Goal: Information Seeking & Learning: Get advice/opinions

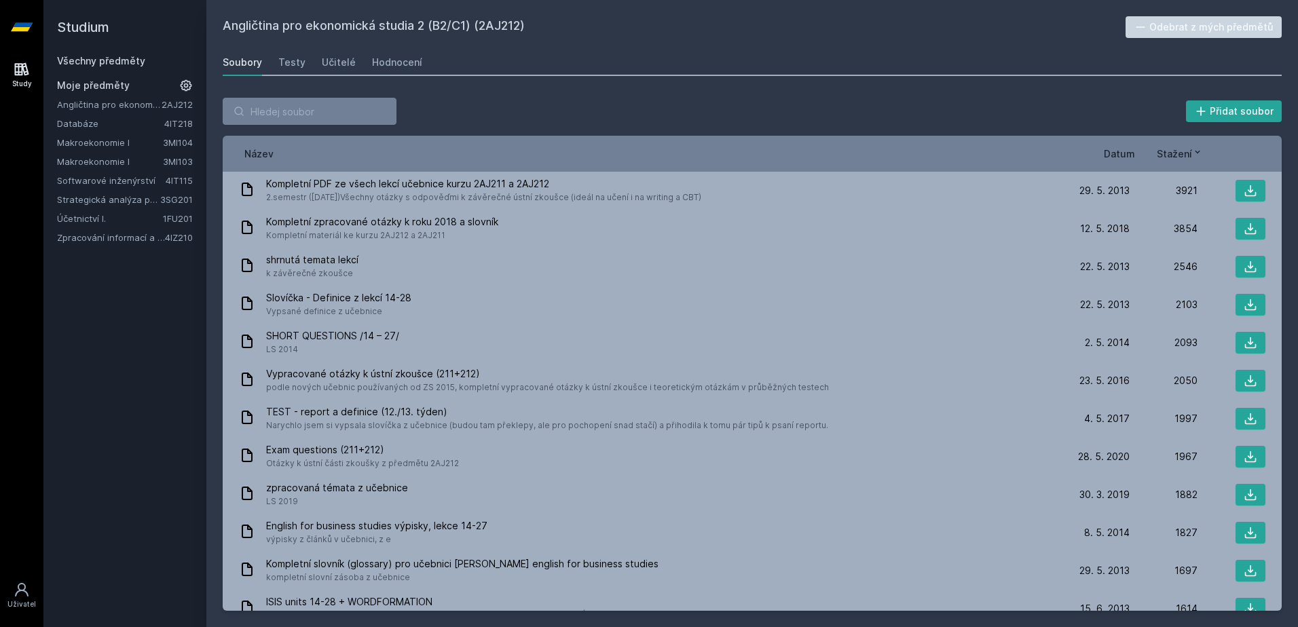
click at [106, 198] on link "Strategická analýza pro informatiky a statistiky" at bounding box center [108, 200] width 103 height 14
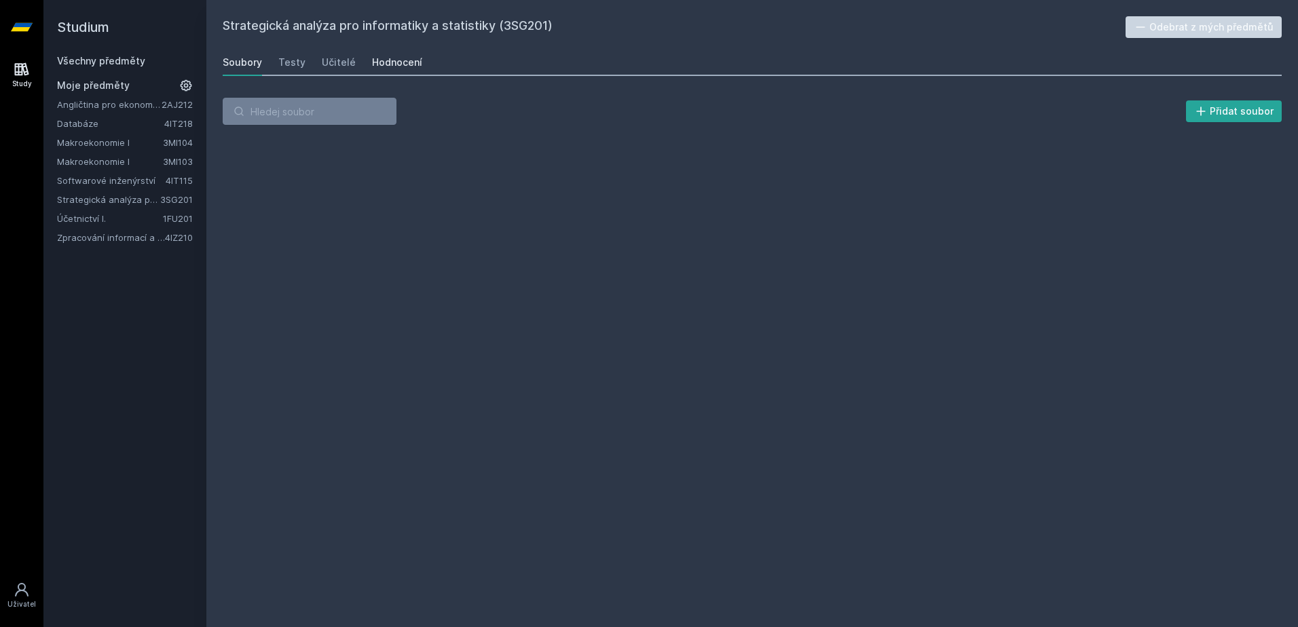
click at [386, 64] on div "Hodnocení" at bounding box center [397, 63] width 50 height 14
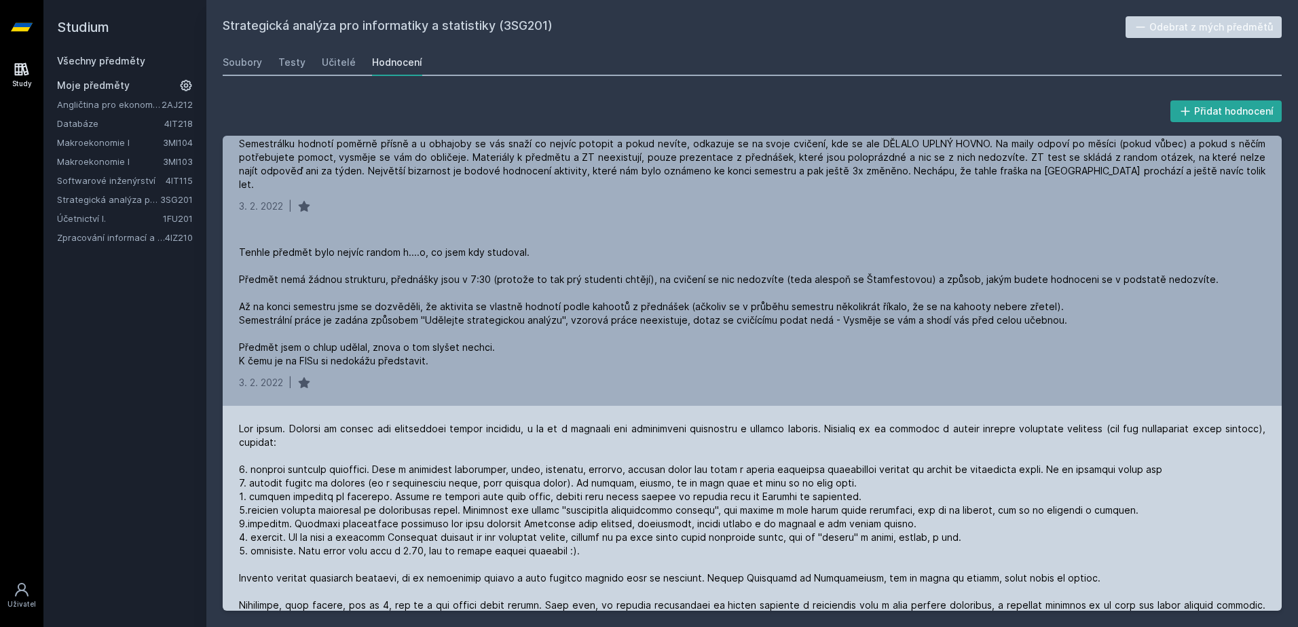
scroll to position [2172, 0]
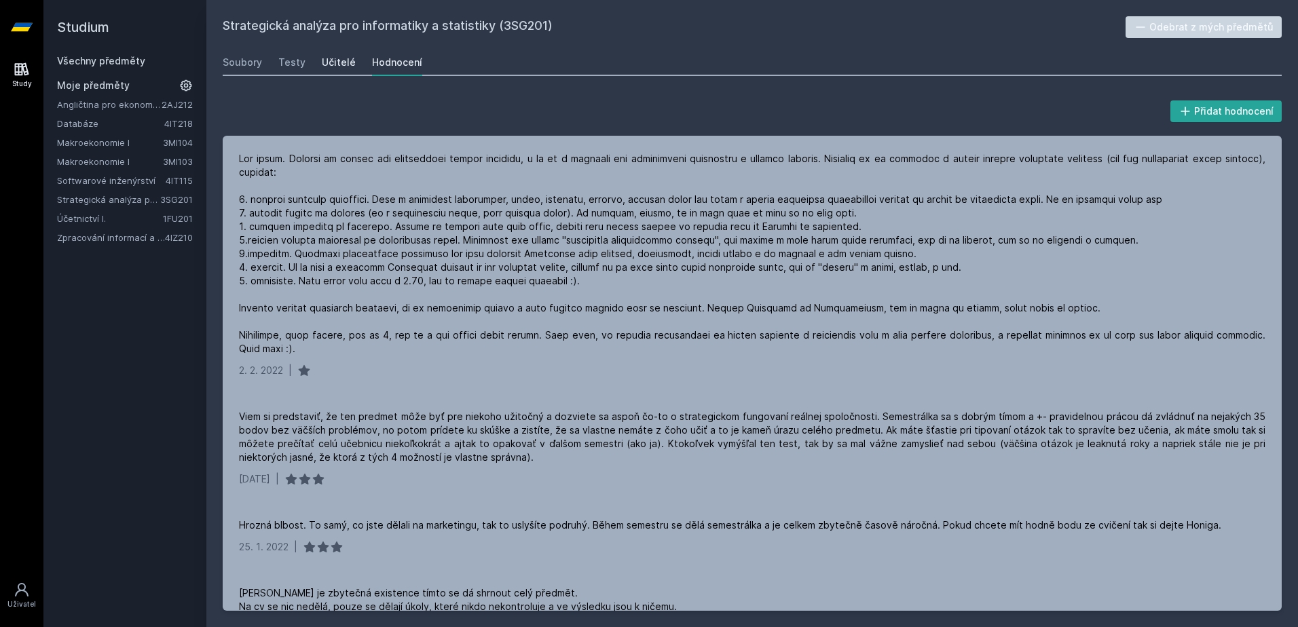
click at [325, 67] on div "Učitelé" at bounding box center [339, 63] width 34 height 14
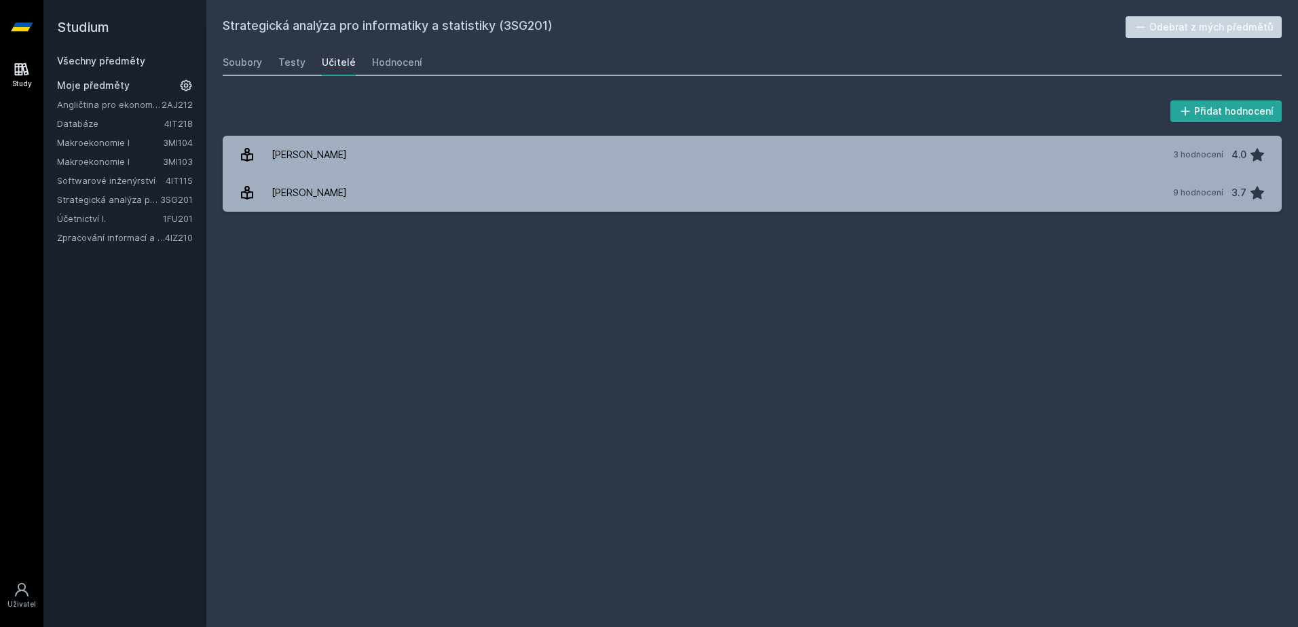
click at [133, 200] on link "Strategická analýza pro informatiky a statistiky" at bounding box center [108, 200] width 103 height 14
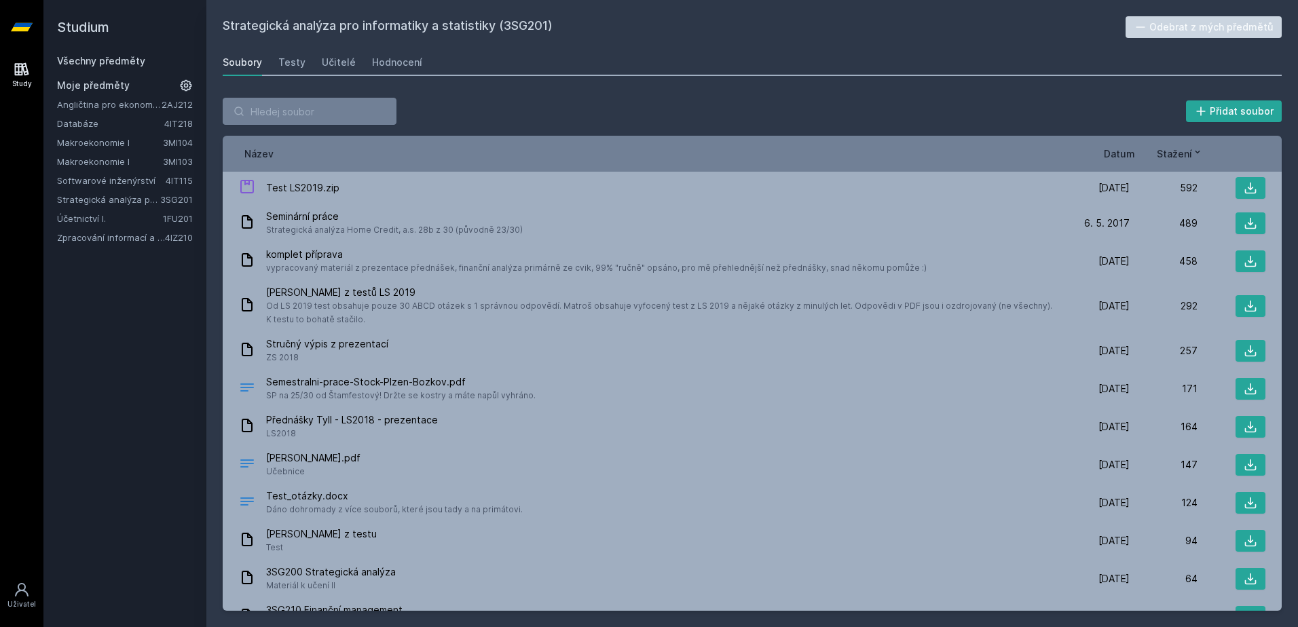
click at [130, 240] on link "Zpracování informací a znalostí" at bounding box center [111, 238] width 108 height 14
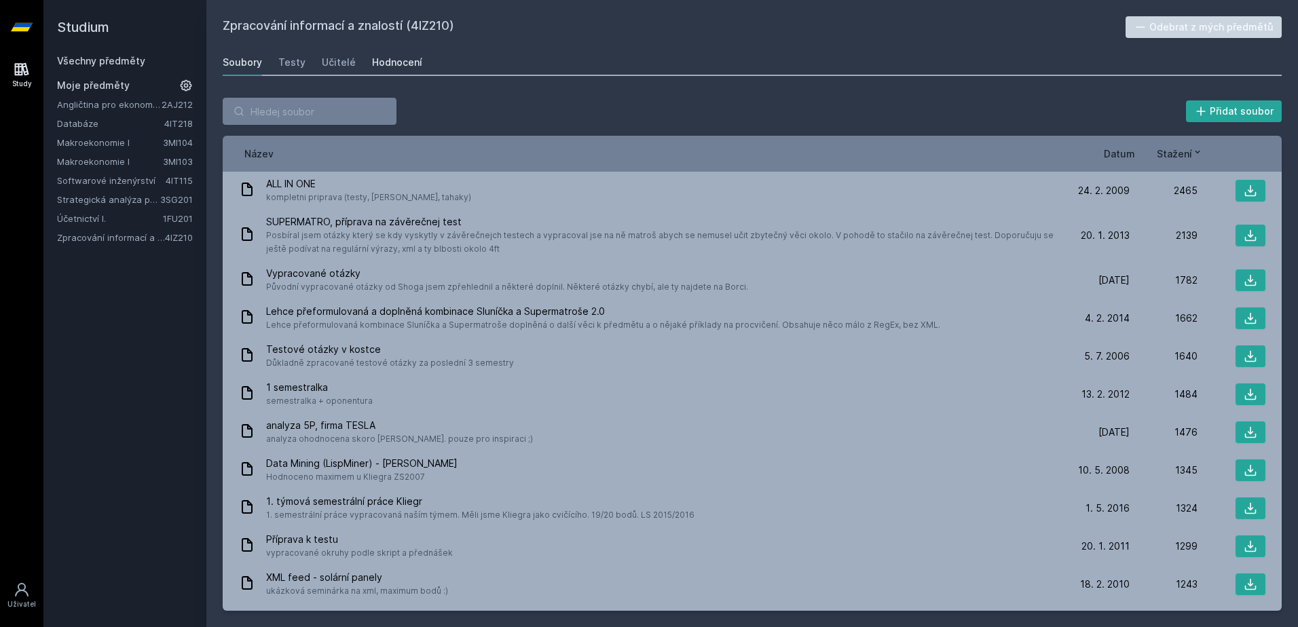
click at [384, 54] on link "Hodnocení" at bounding box center [397, 62] width 50 height 27
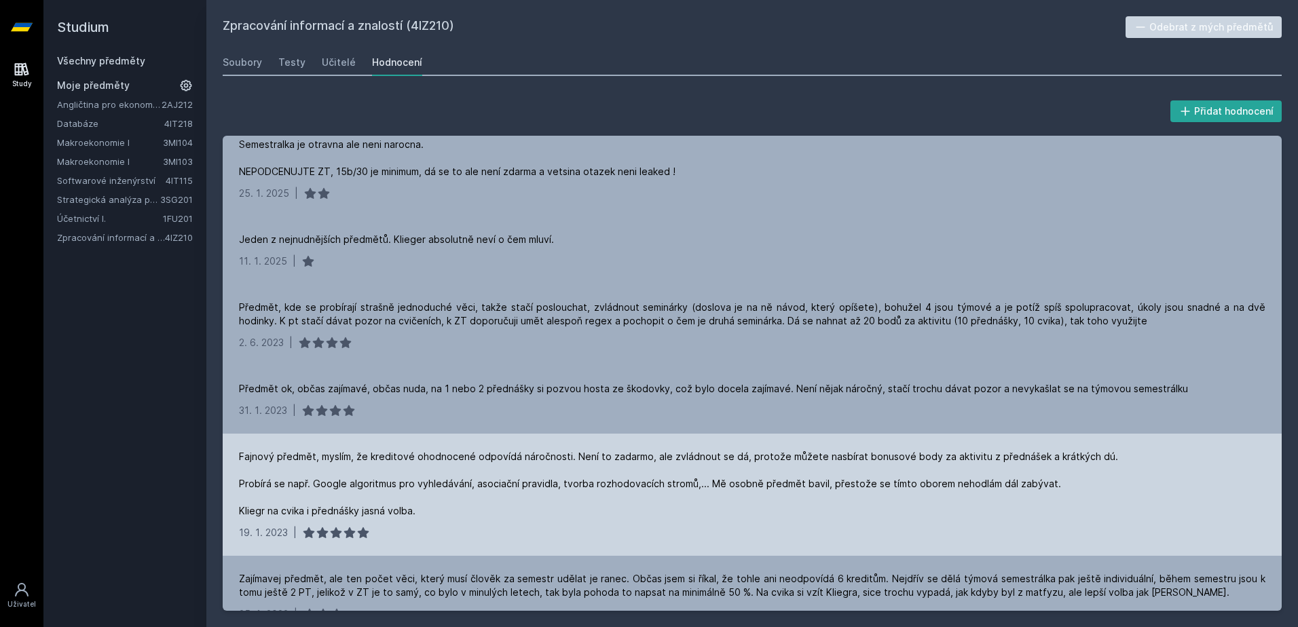
scroll to position [475, 0]
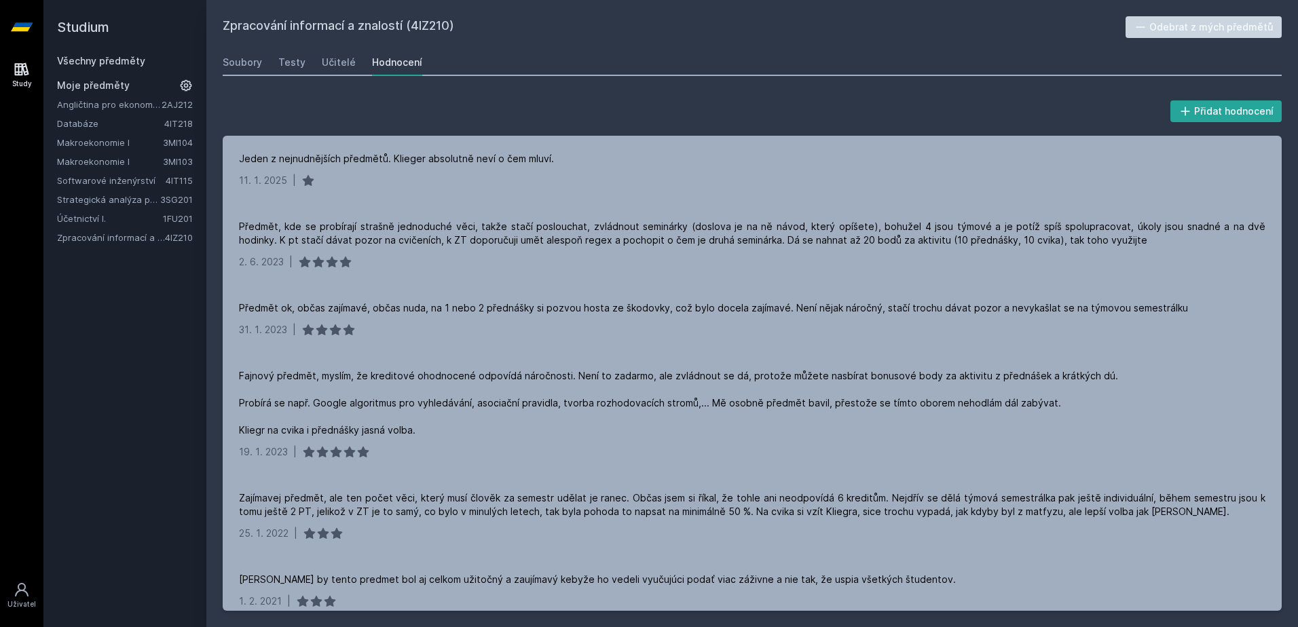
click at [312, 60] on div "Soubory Testy Učitelé Hodnocení" at bounding box center [752, 62] width 1059 height 27
click at [328, 60] on div "Učitelé" at bounding box center [339, 63] width 34 height 14
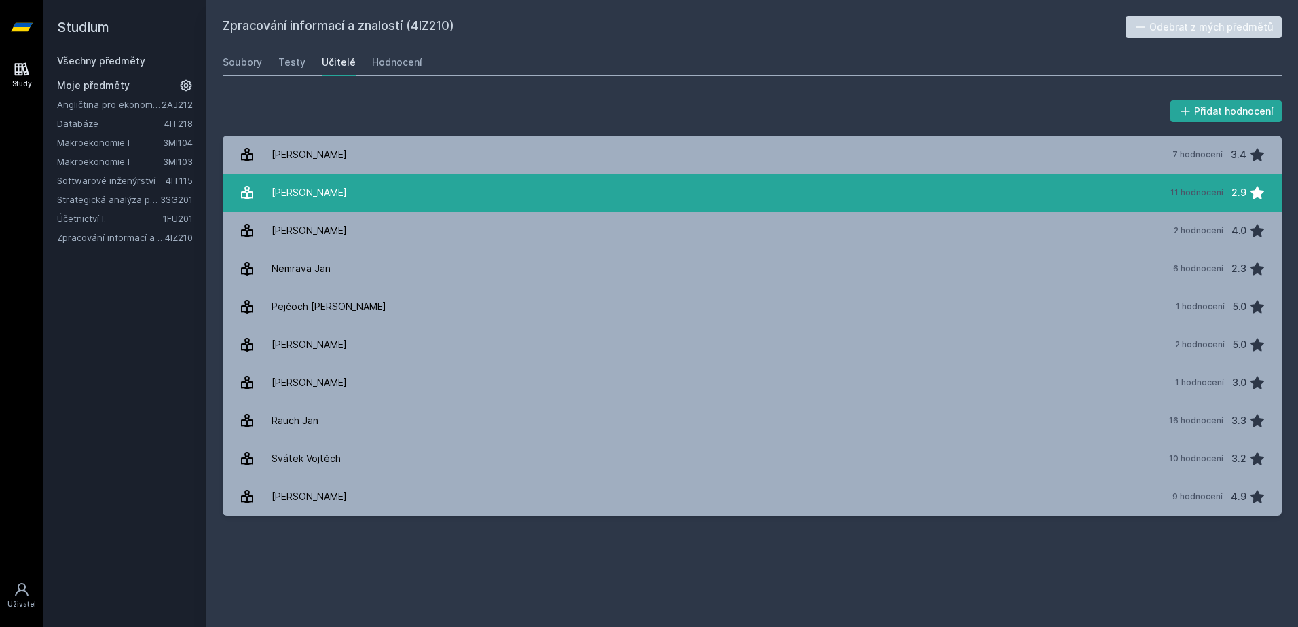
click at [437, 201] on link "[PERSON_NAME] 11 hodnocení 2.9" at bounding box center [752, 193] width 1059 height 38
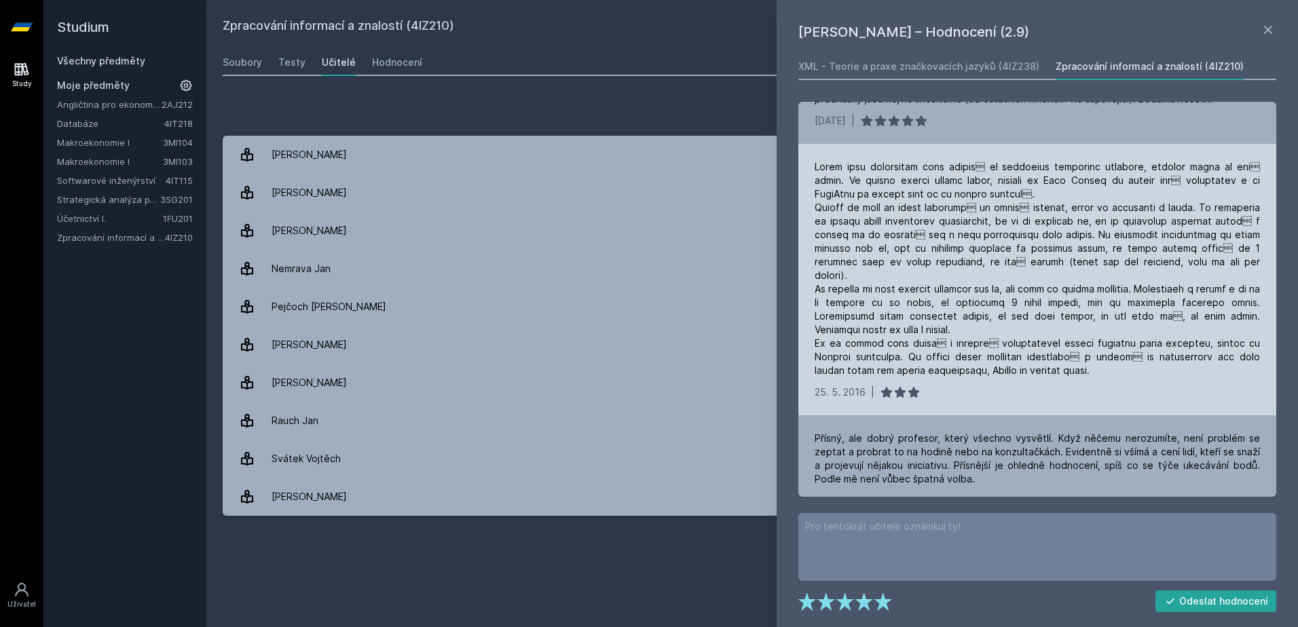
scroll to position [543, 0]
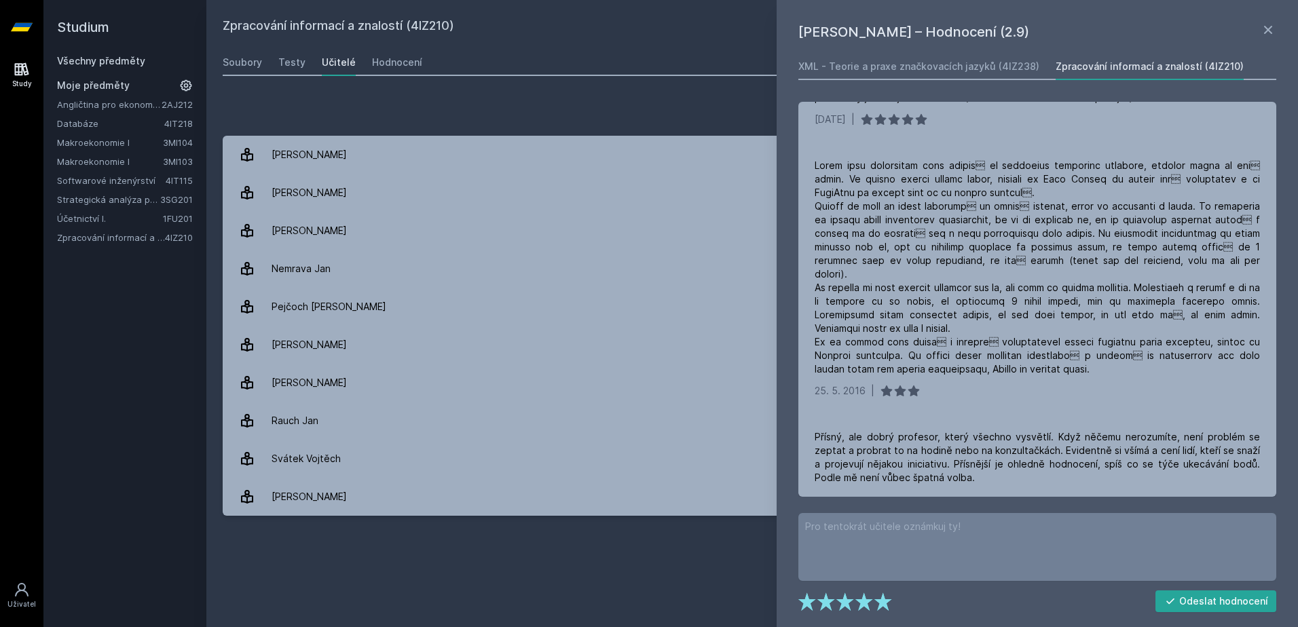
click at [98, 183] on link "Softwarové inženýrství" at bounding box center [111, 181] width 109 height 14
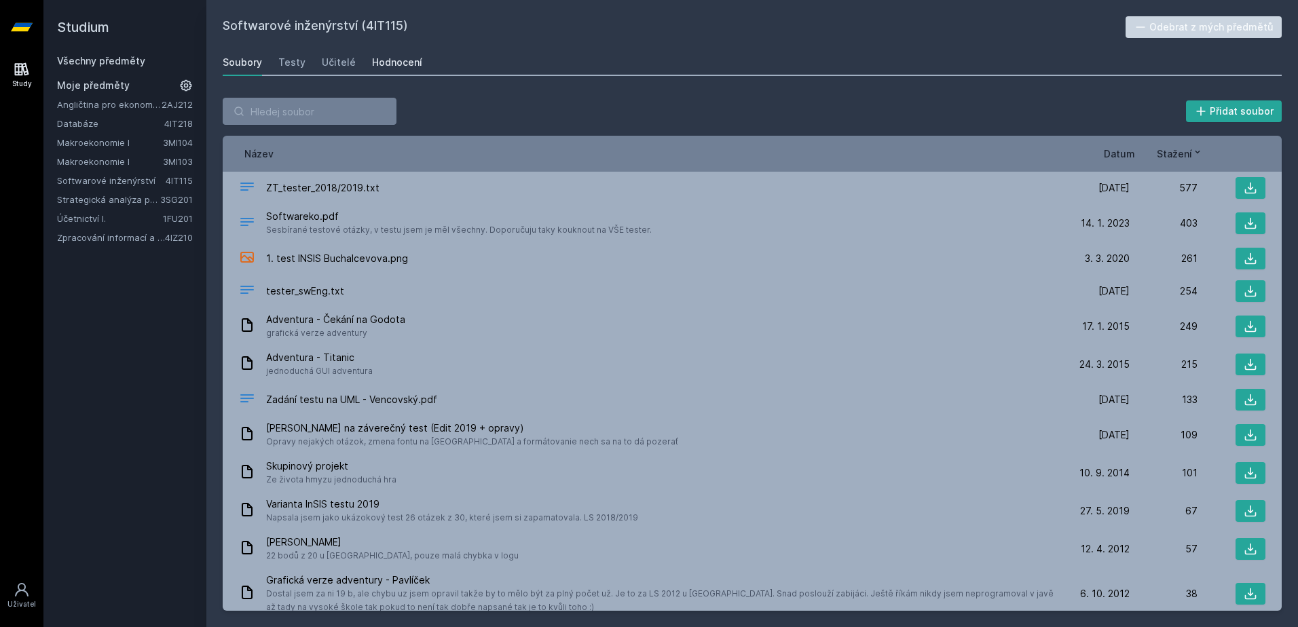
click at [388, 70] on link "Hodnocení" at bounding box center [397, 62] width 50 height 27
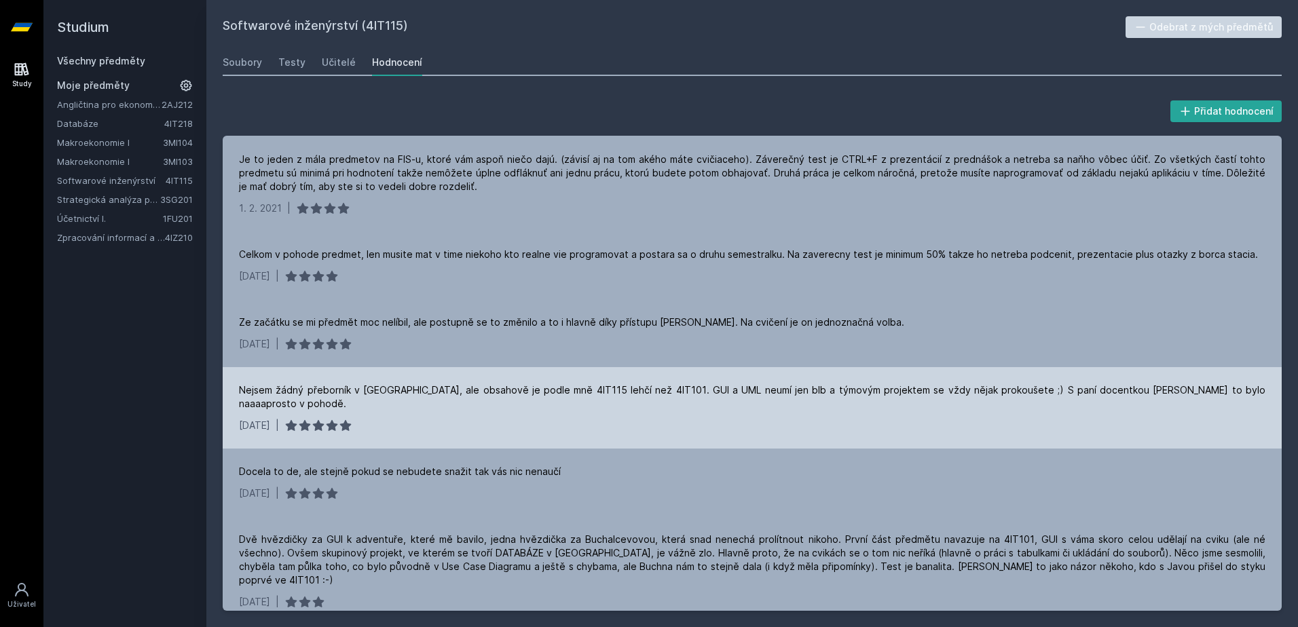
scroll to position [407, 0]
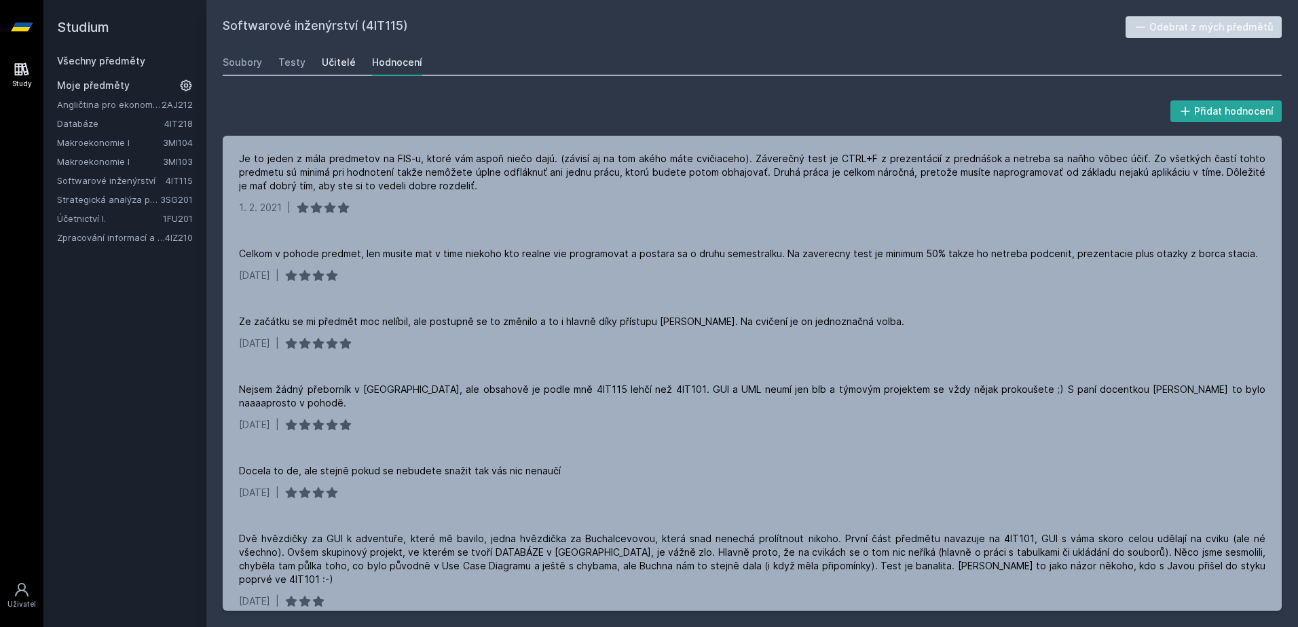
click at [350, 57] on div "Učitelé" at bounding box center [339, 63] width 34 height 14
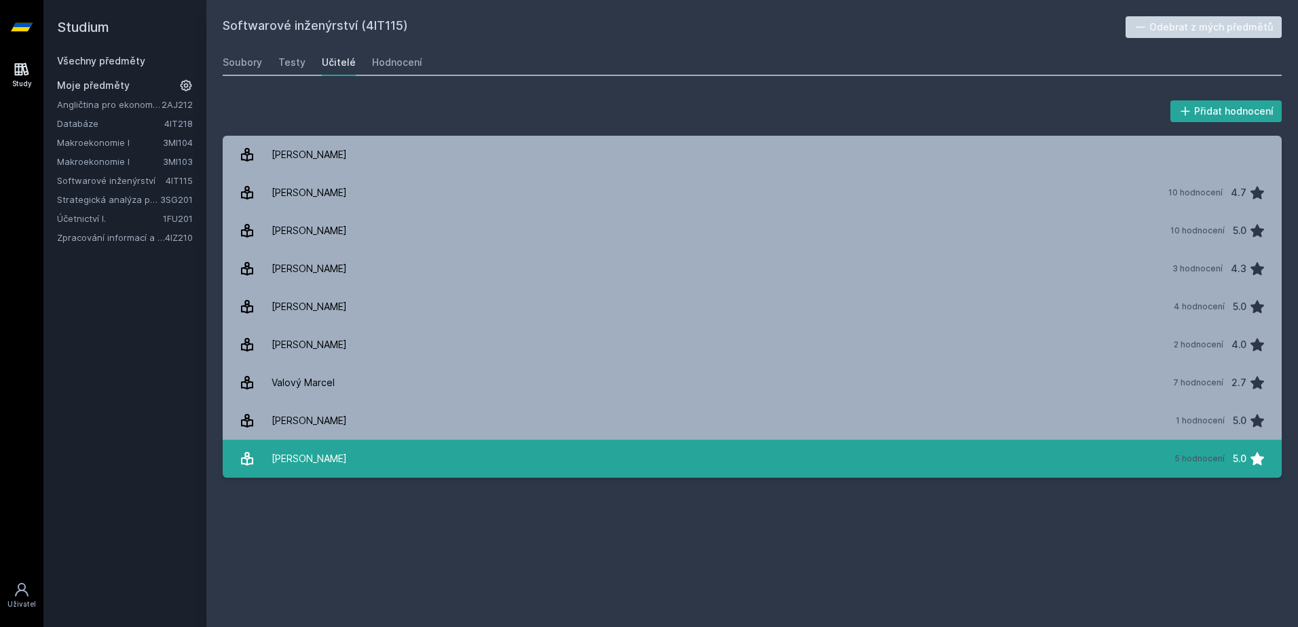
click at [425, 453] on link "[PERSON_NAME] 5 hodnocení 5.0" at bounding box center [752, 459] width 1059 height 38
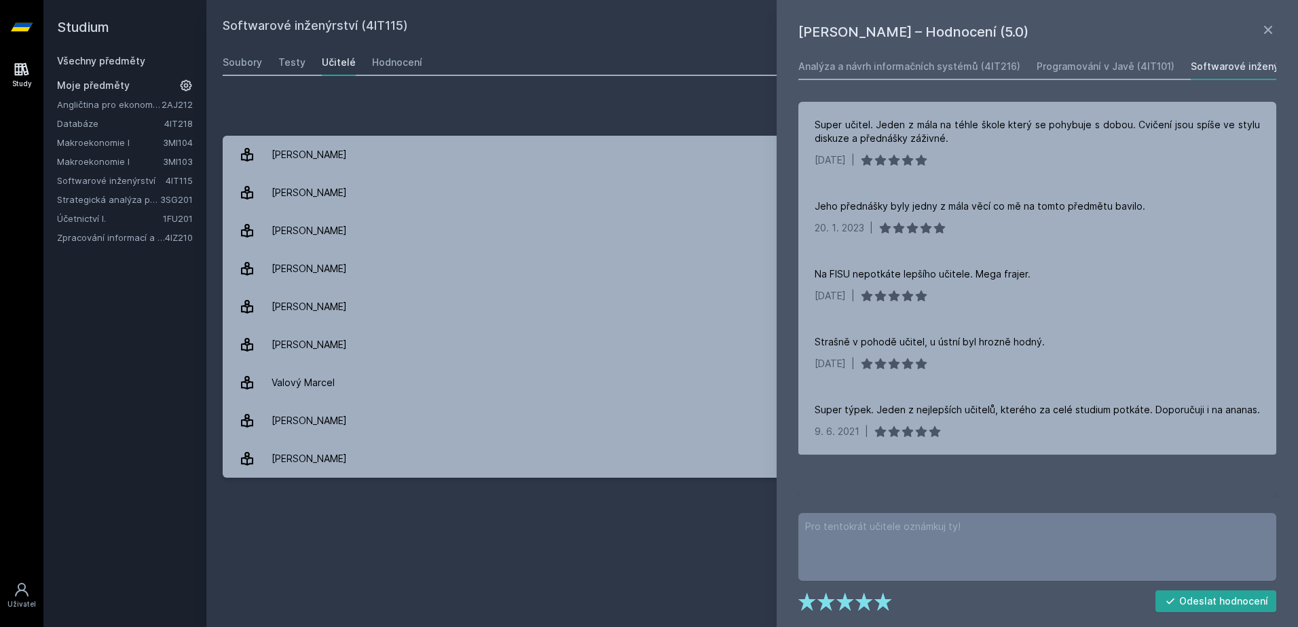
click at [98, 213] on link "Účetnictví I." at bounding box center [110, 219] width 106 height 14
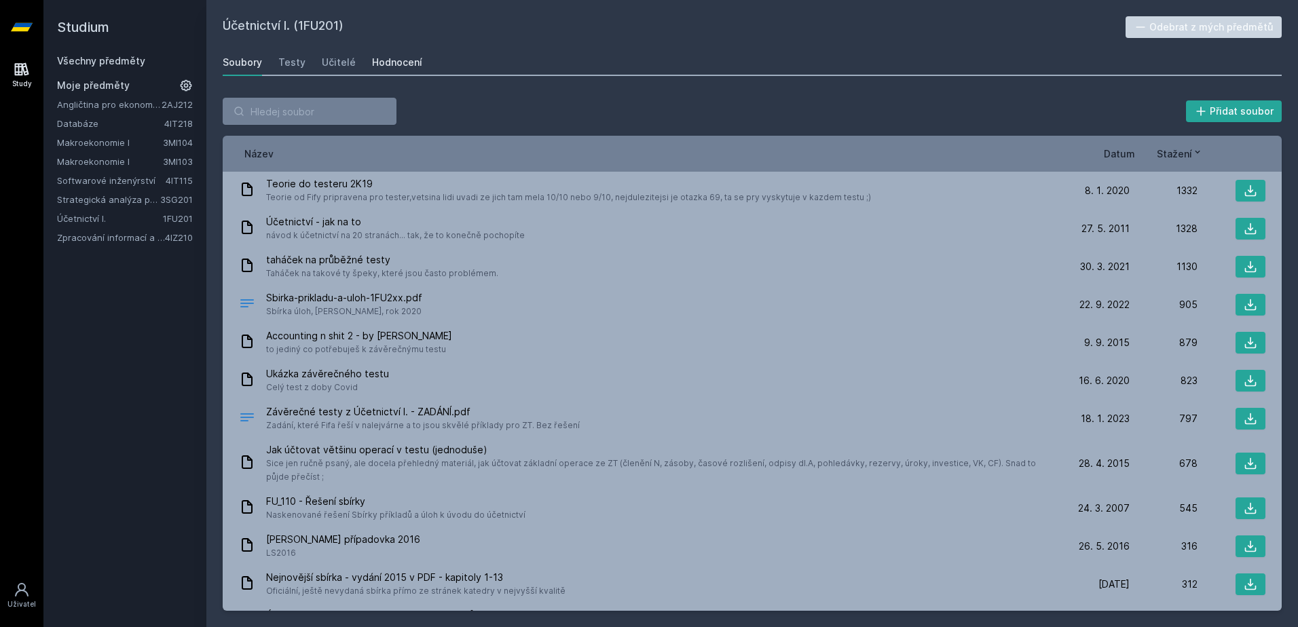
click at [374, 57] on div "Hodnocení" at bounding box center [397, 63] width 50 height 14
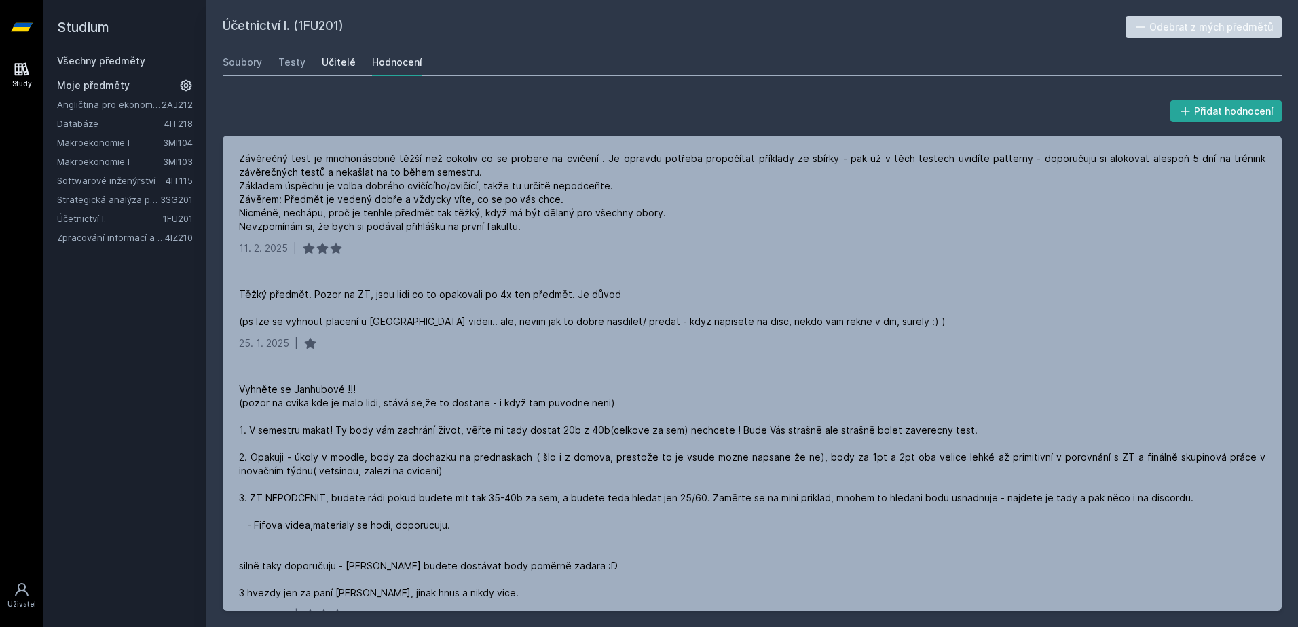
click at [347, 69] on div "Učitelé" at bounding box center [339, 63] width 34 height 14
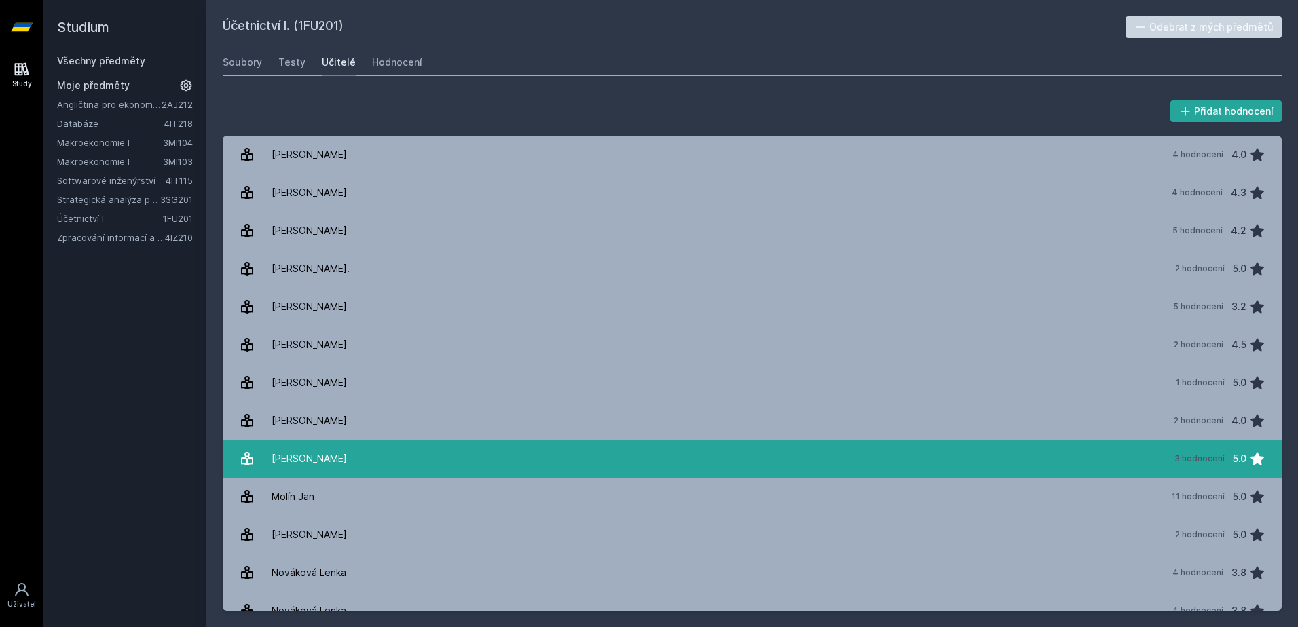
scroll to position [671, 0]
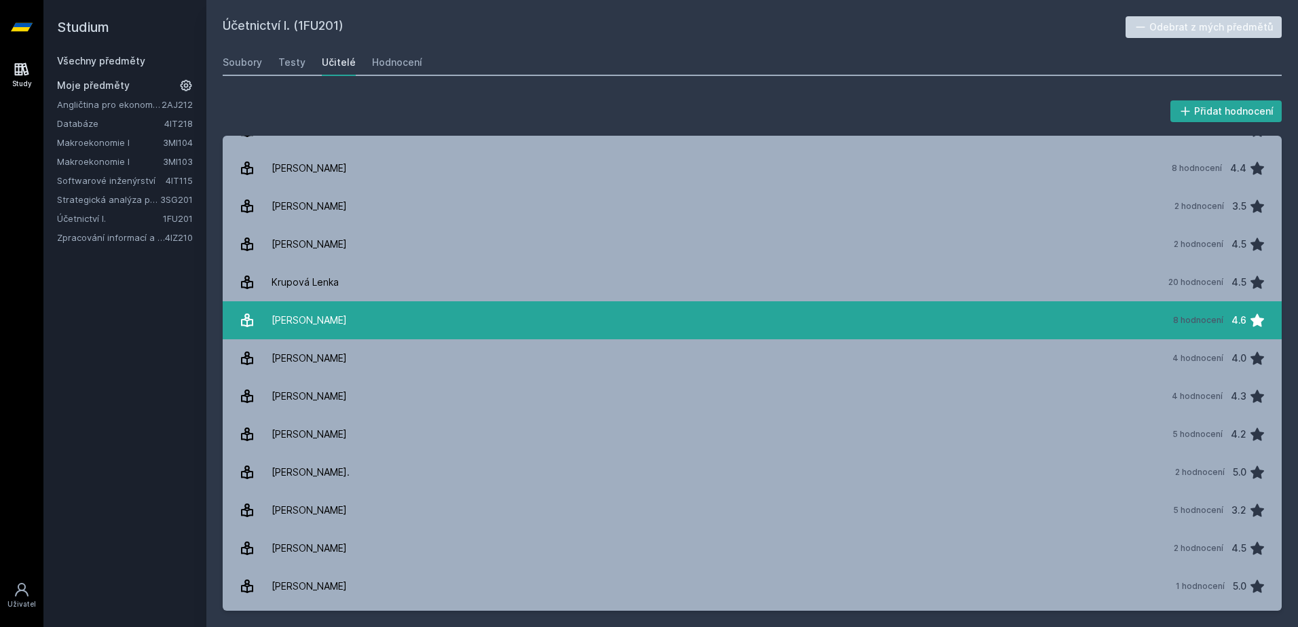
click at [467, 315] on link "[PERSON_NAME] 8 hodnocení 4.6" at bounding box center [752, 320] width 1059 height 38
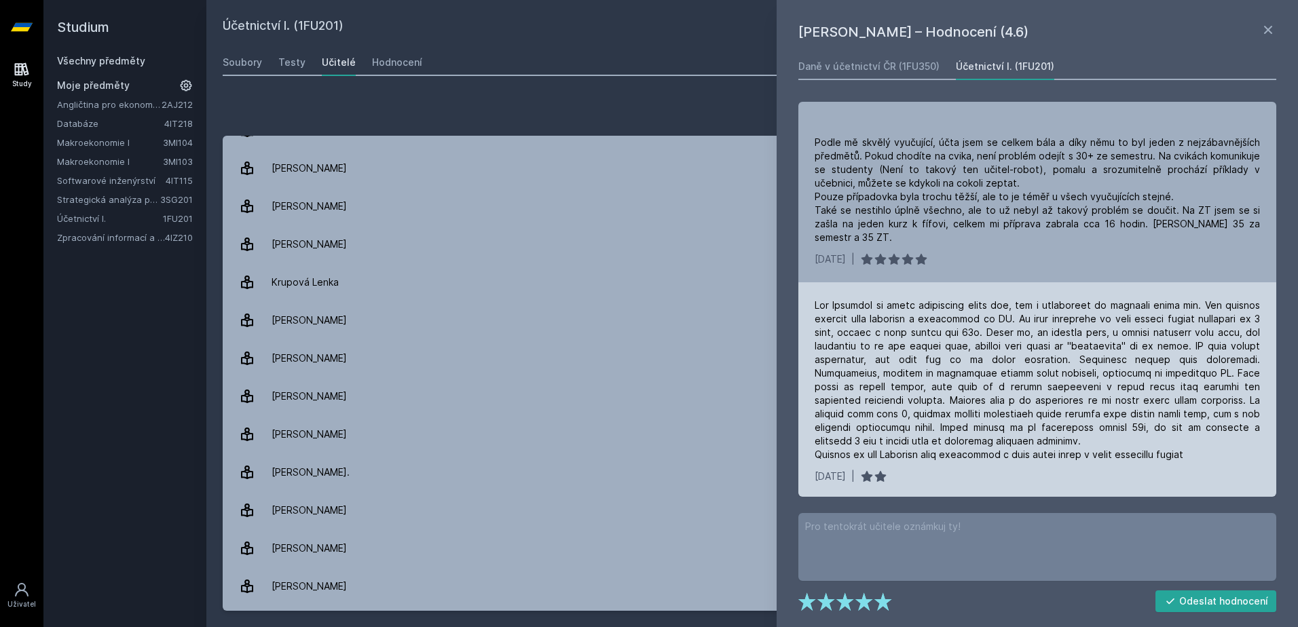
scroll to position [691, 0]
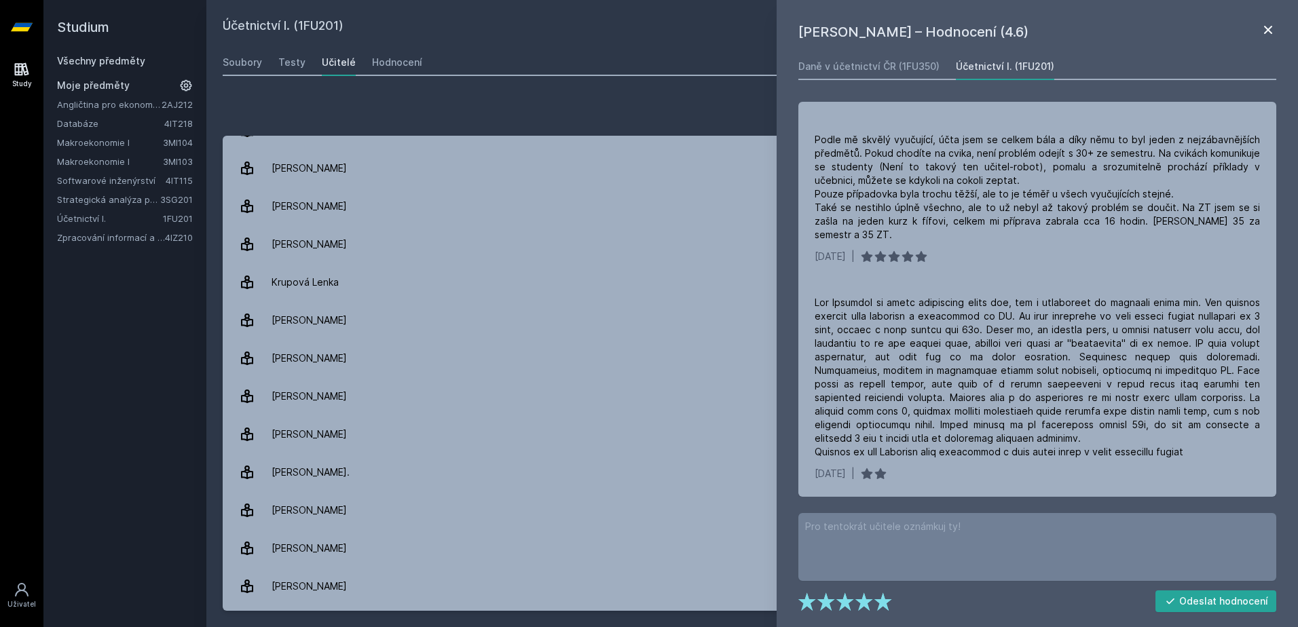
click at [1271, 25] on icon at bounding box center [1268, 30] width 16 height 16
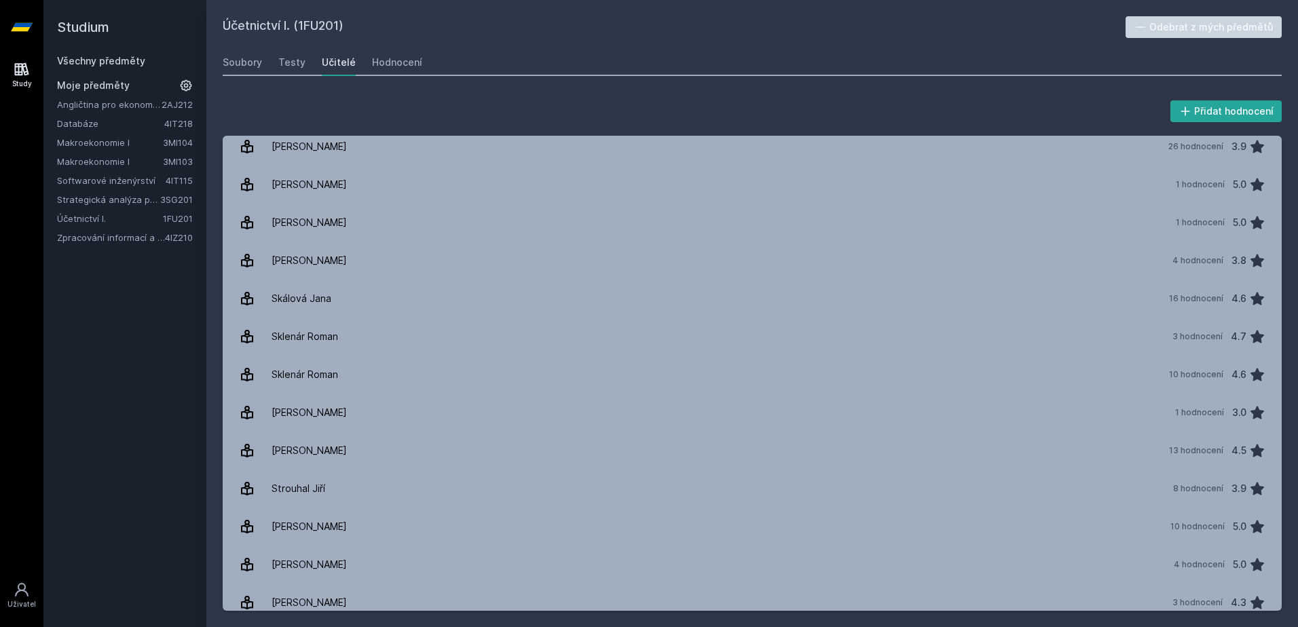
scroll to position [1281, 0]
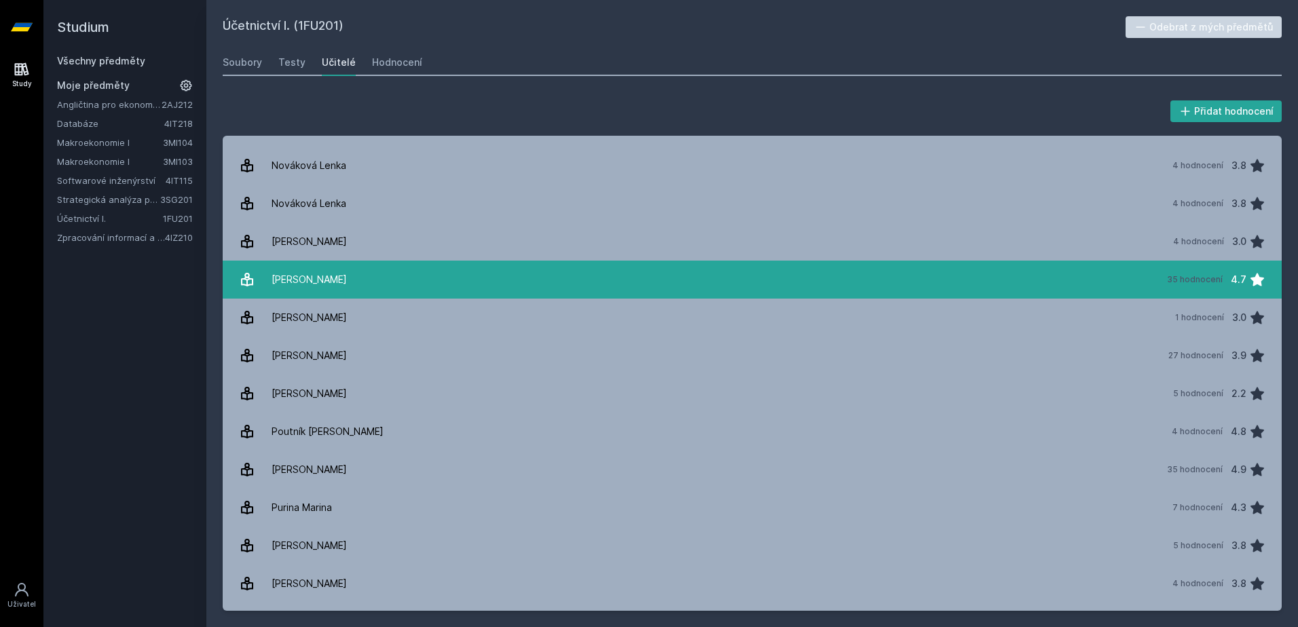
click at [348, 284] on link "[PERSON_NAME] 35 hodnocení 4.7" at bounding box center [752, 280] width 1059 height 38
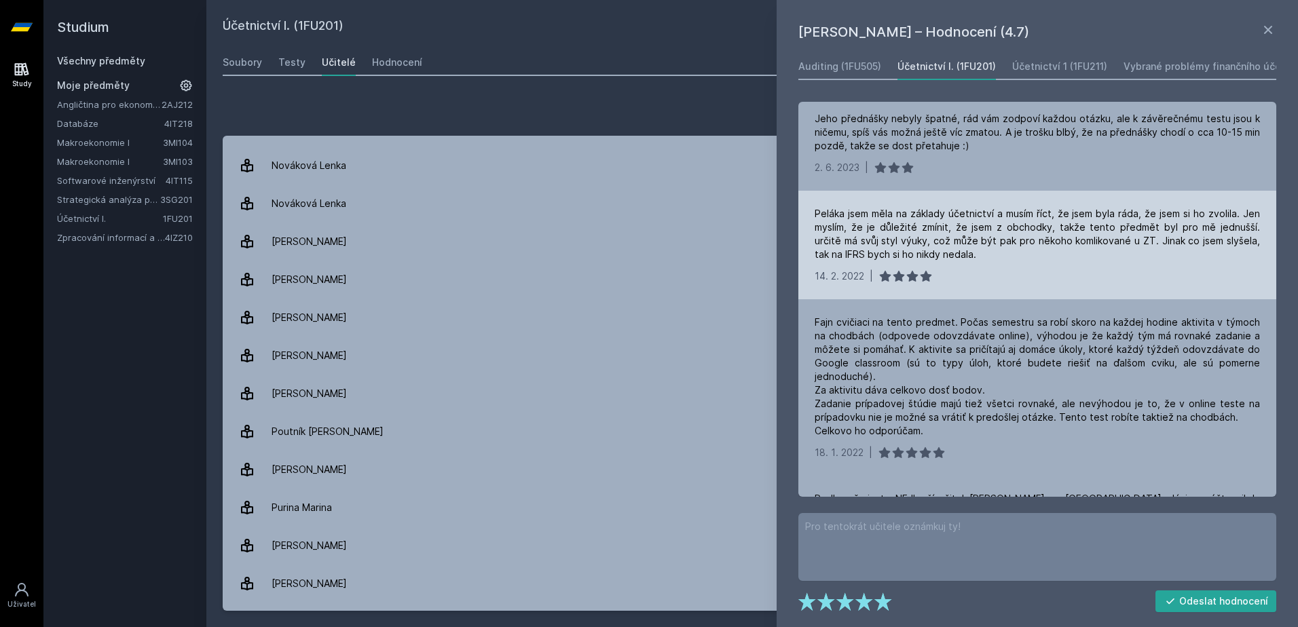
scroll to position [271, 0]
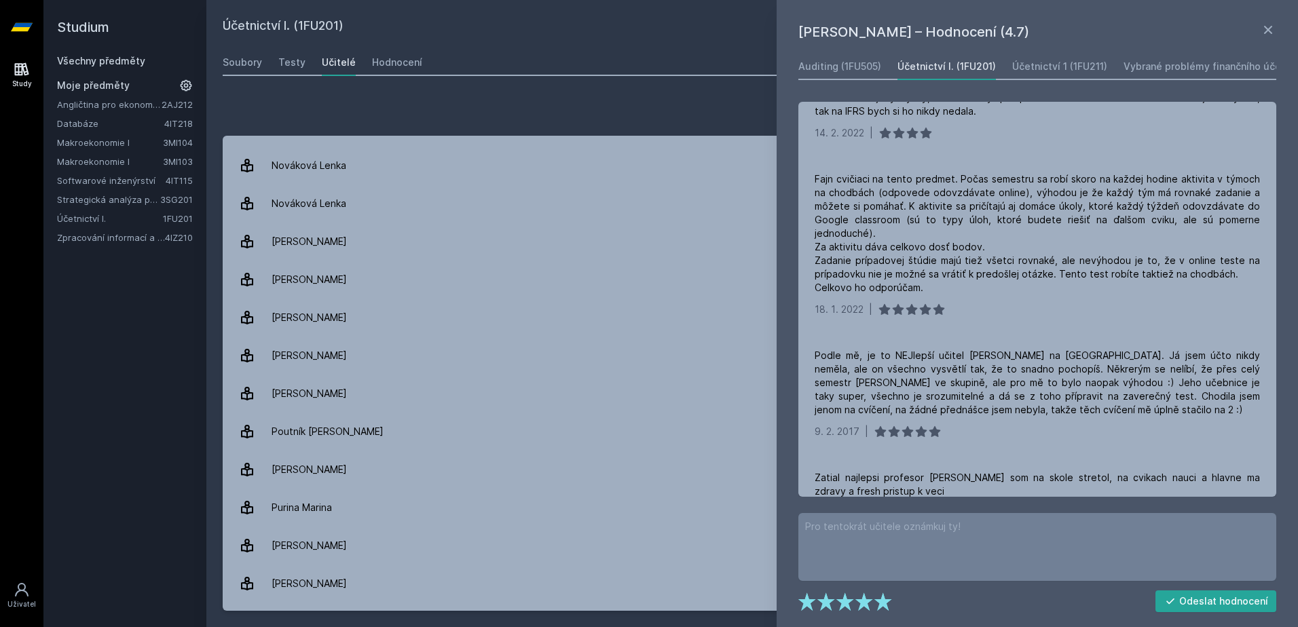
click at [124, 103] on link "Angličtina pro ekonomická studia 2 (B2/C1)" at bounding box center [109, 105] width 105 height 14
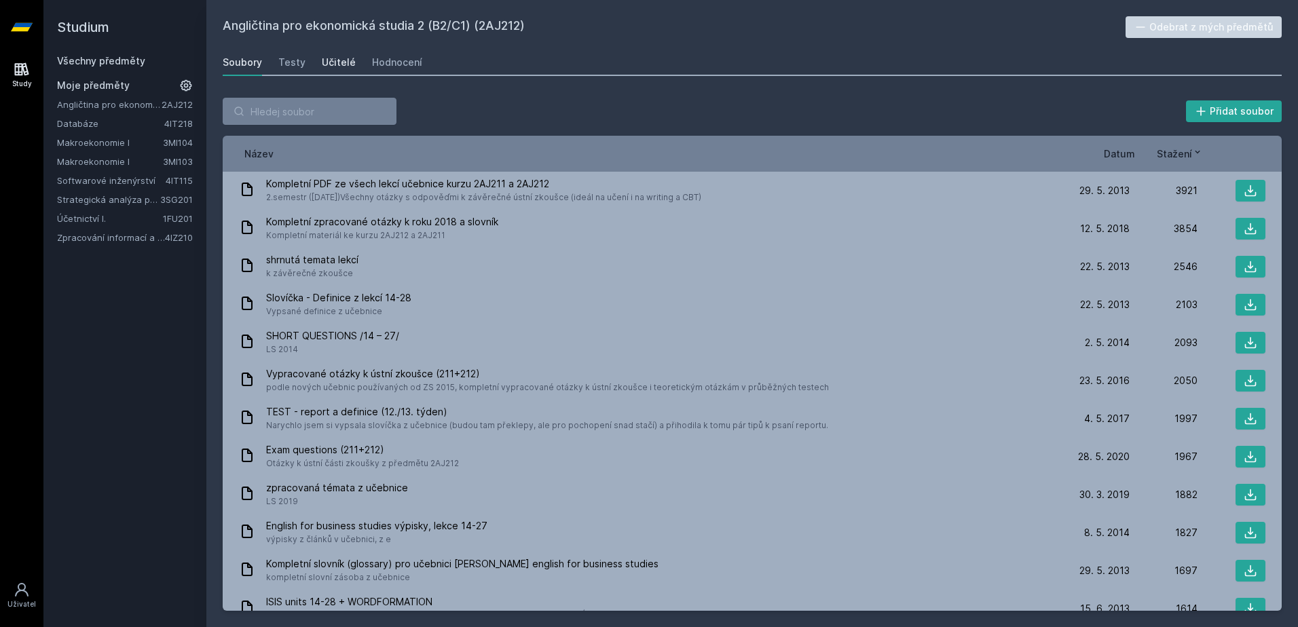
click at [341, 64] on div "Učitelé" at bounding box center [339, 63] width 34 height 14
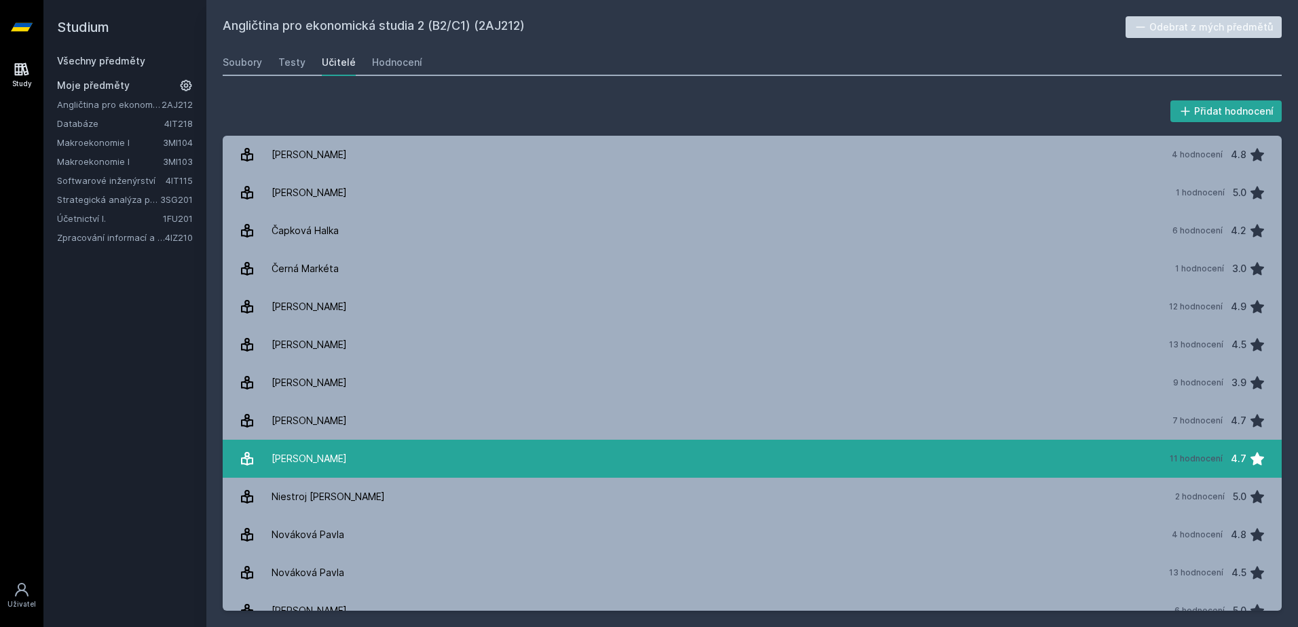
click at [514, 442] on link "[PERSON_NAME] 11 hodnocení 4.7" at bounding box center [752, 459] width 1059 height 38
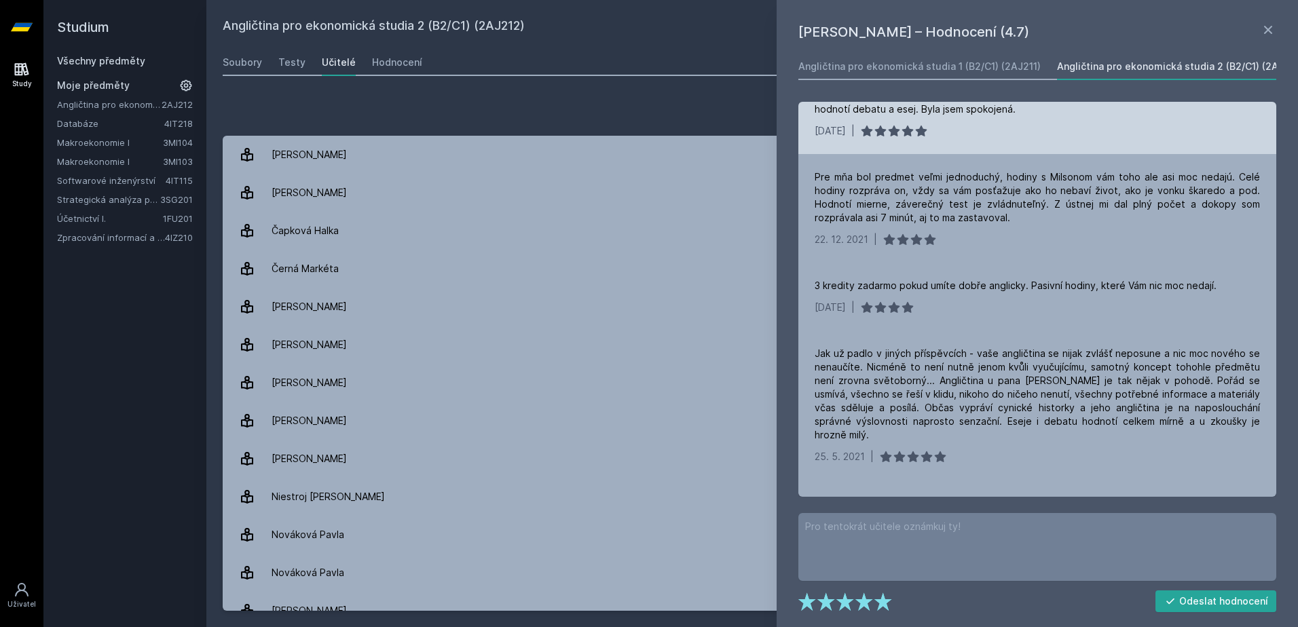
scroll to position [339, 0]
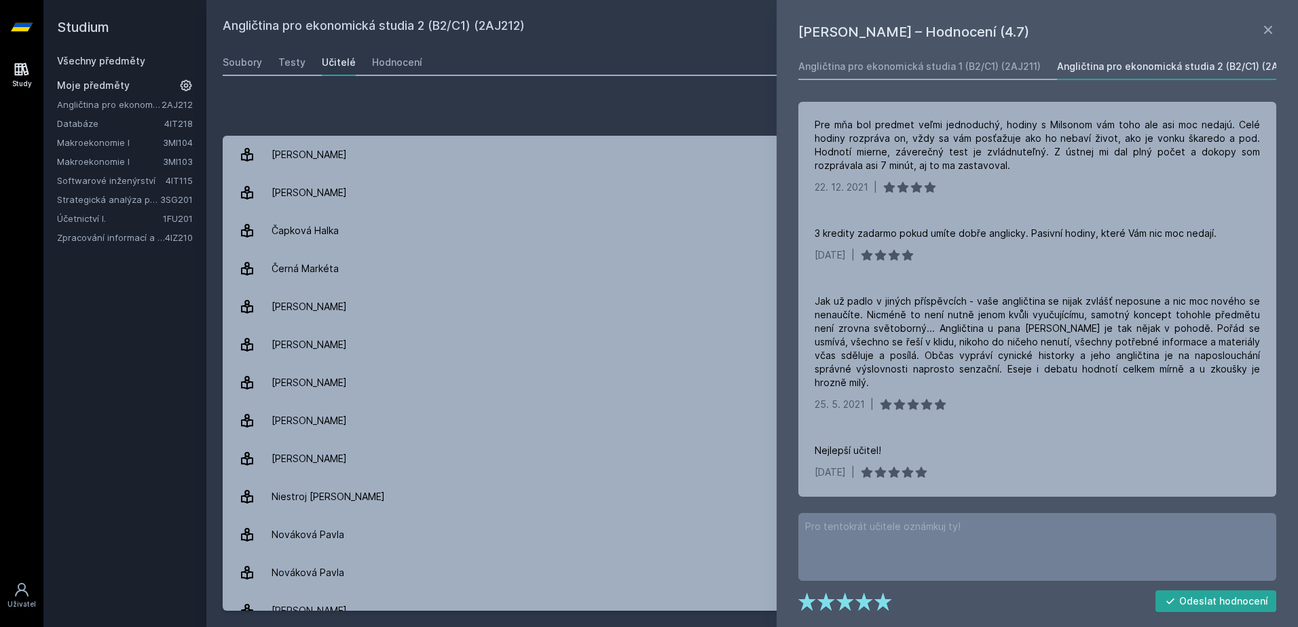
click at [90, 121] on link "Databáze" at bounding box center [110, 124] width 107 height 14
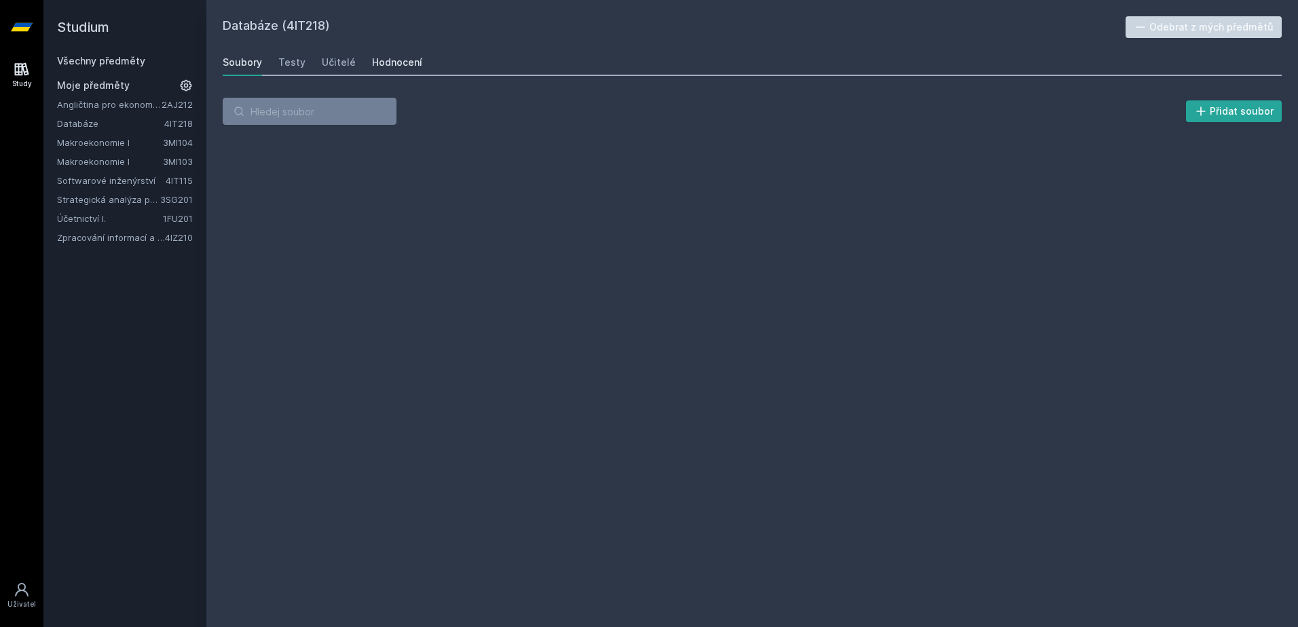
click at [406, 66] on div "Hodnocení" at bounding box center [397, 63] width 50 height 14
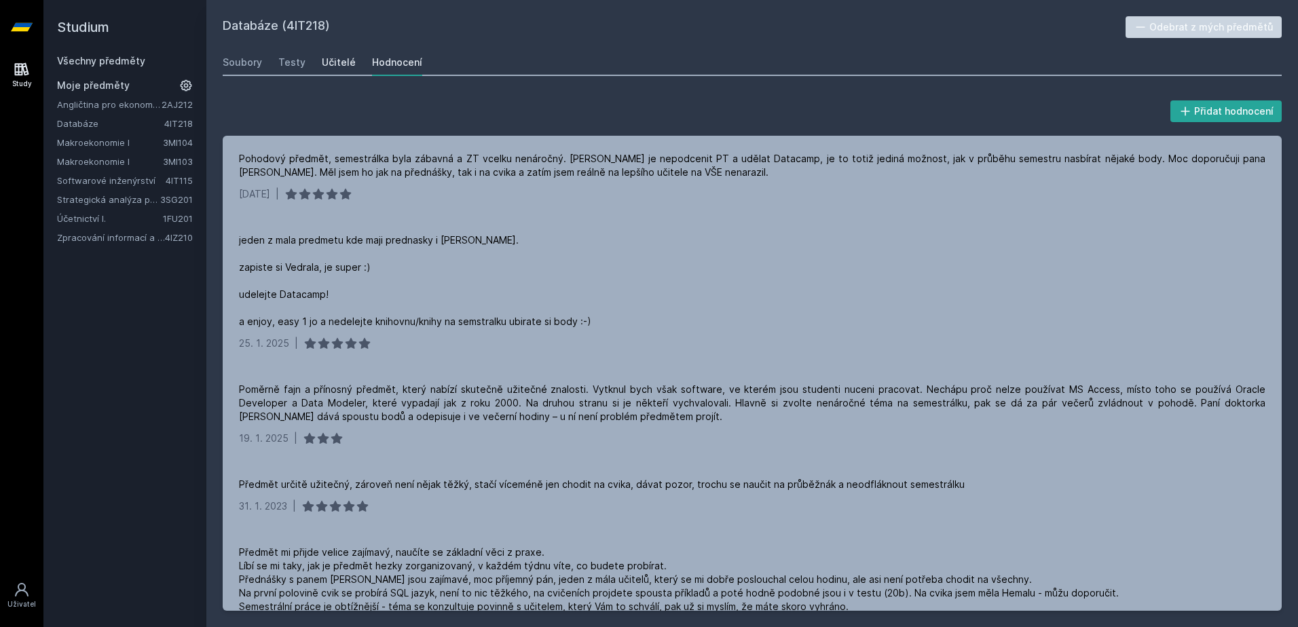
click at [334, 63] on div "Učitelé" at bounding box center [339, 63] width 34 height 14
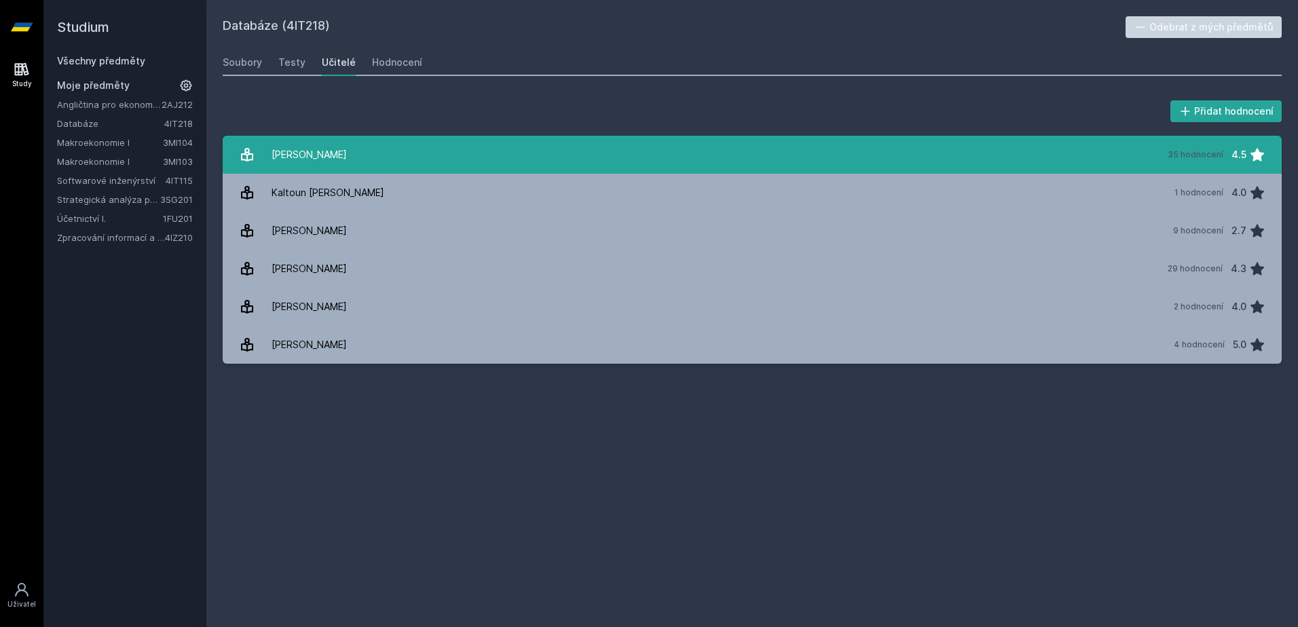
click at [433, 151] on link "Chlapek [PERSON_NAME] 35 hodnocení 4.5" at bounding box center [752, 155] width 1059 height 38
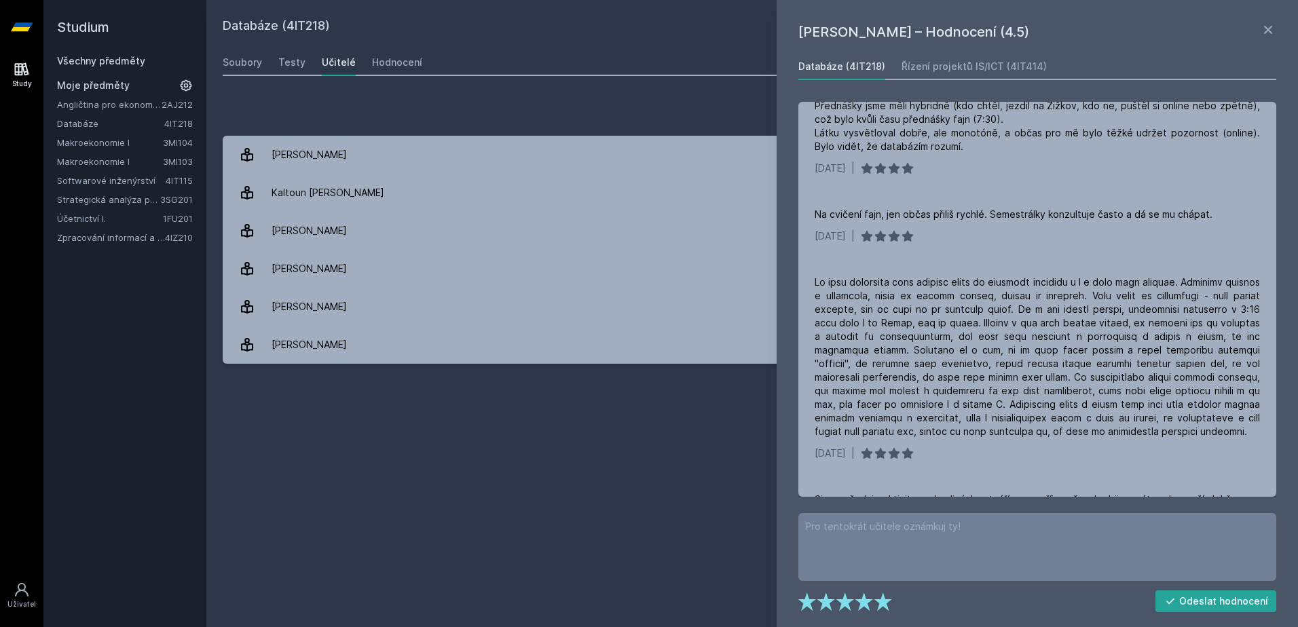
scroll to position [407, 0]
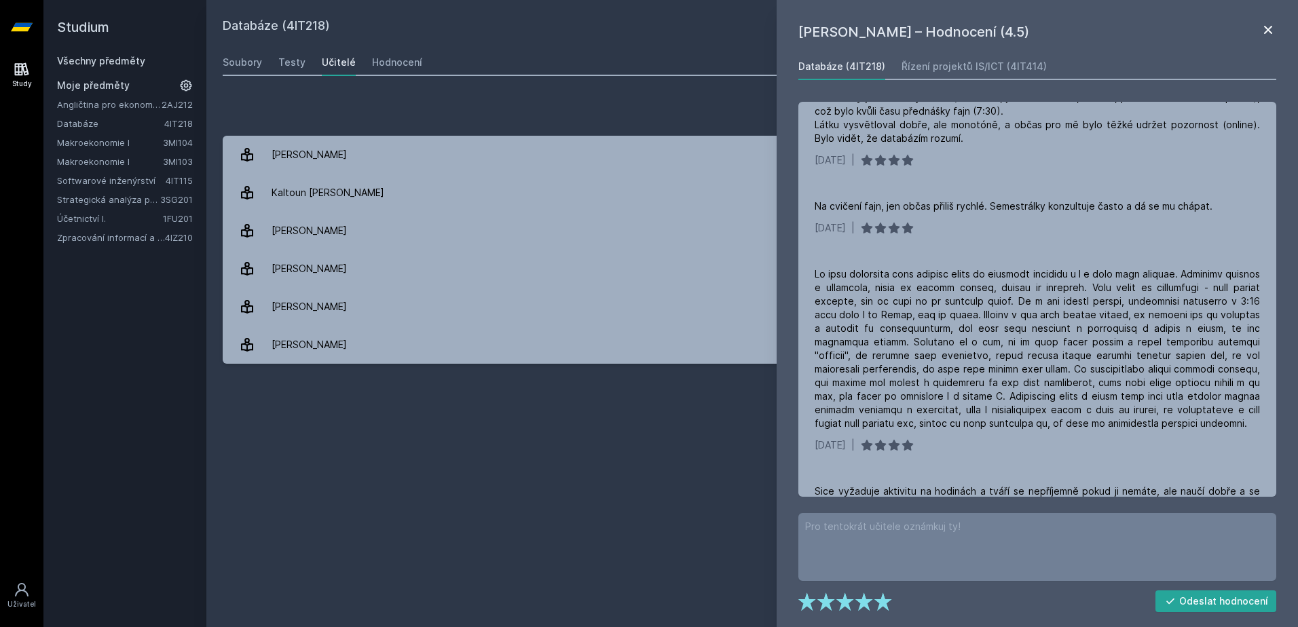
click at [1266, 28] on icon at bounding box center [1268, 30] width 8 height 8
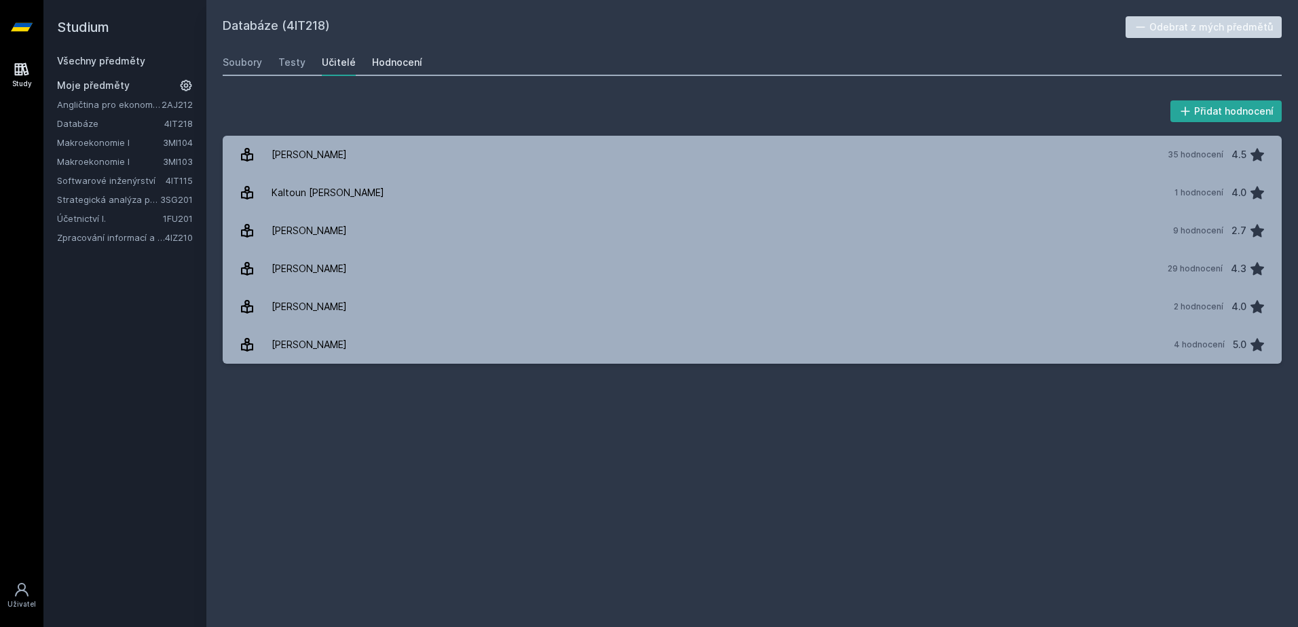
click at [412, 58] on div "Hodnocení" at bounding box center [397, 63] width 50 height 14
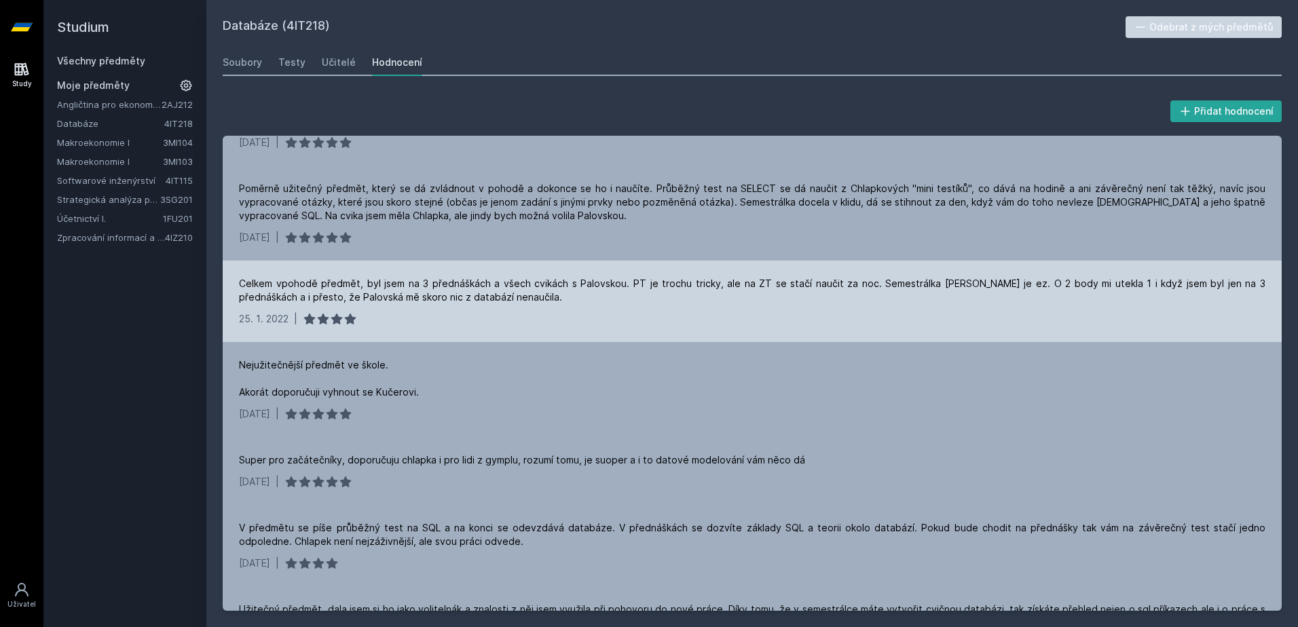
scroll to position [679, 0]
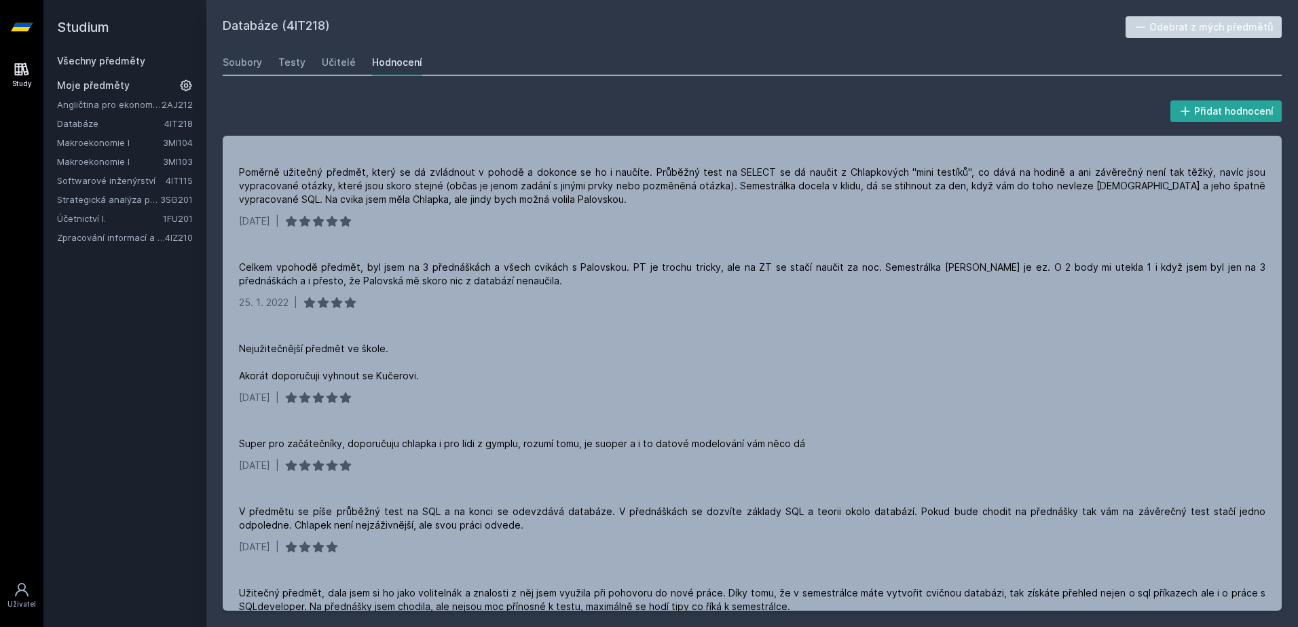
click at [112, 145] on link "Makroekonomie I" at bounding box center [110, 143] width 106 height 14
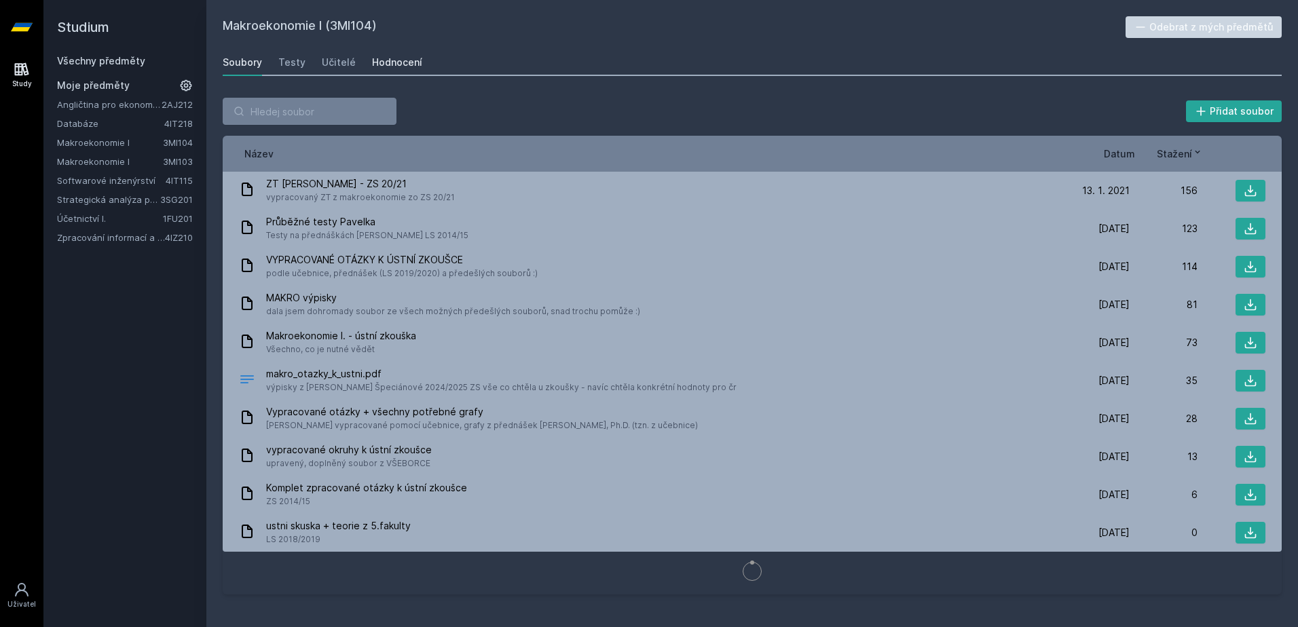
click at [381, 71] on link "Hodnocení" at bounding box center [397, 62] width 50 height 27
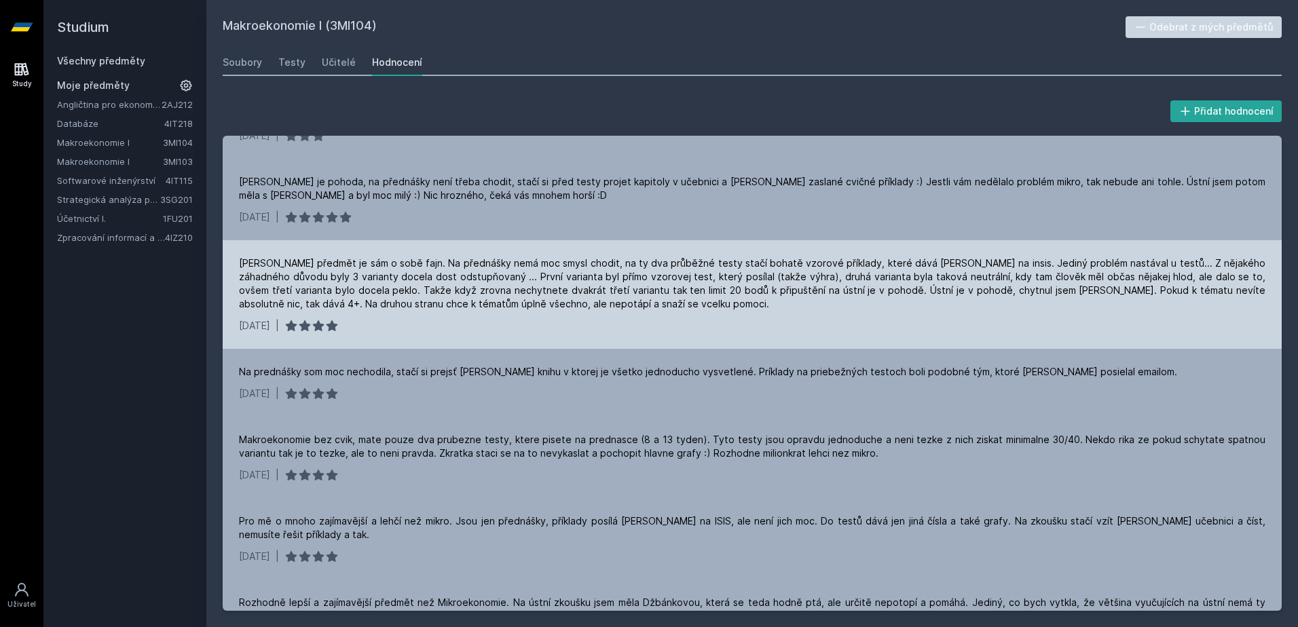
scroll to position [136, 0]
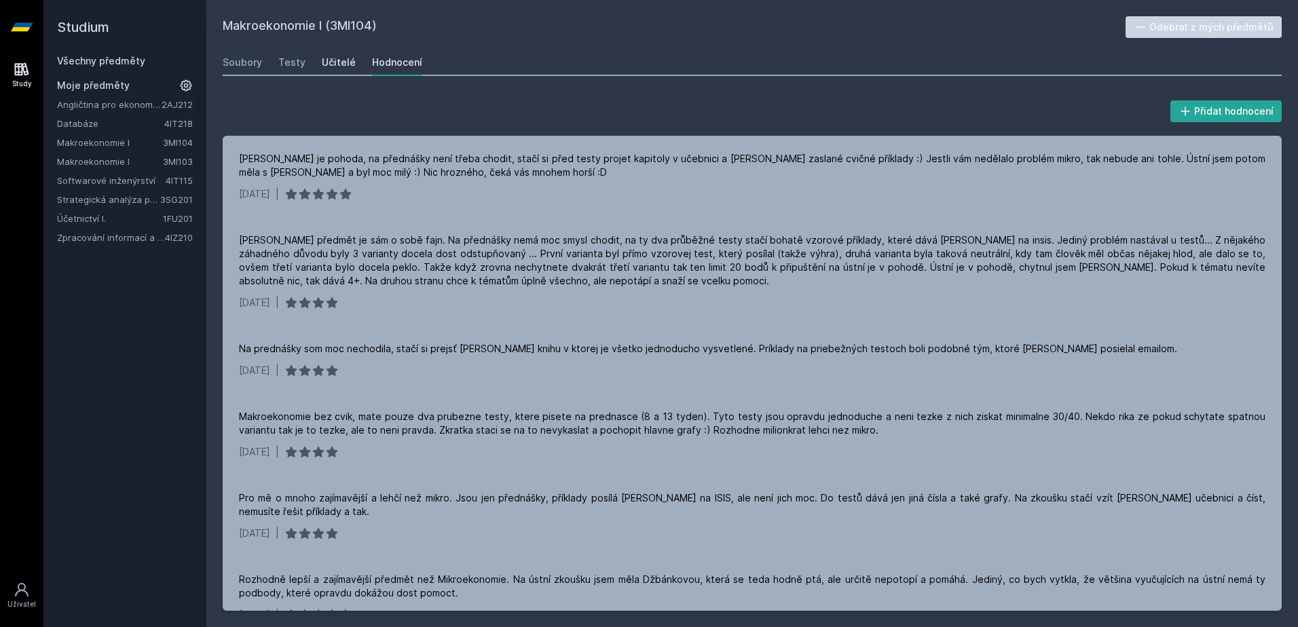
click at [350, 62] on div "Učitelé" at bounding box center [339, 63] width 34 height 14
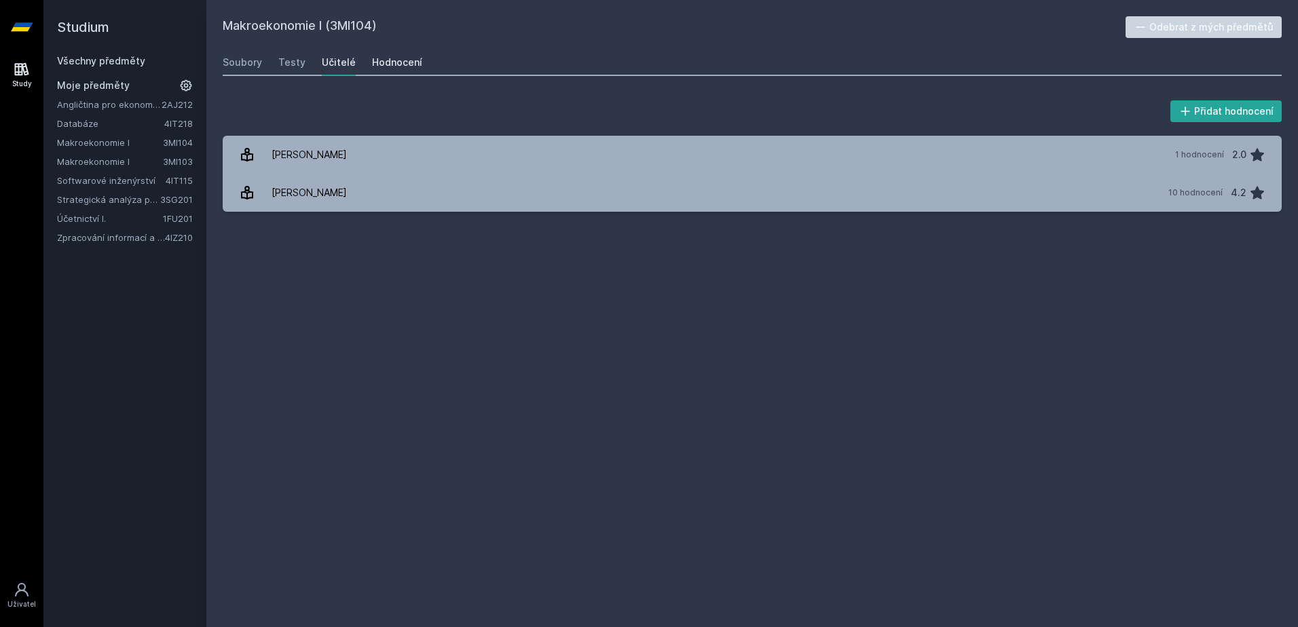
click at [382, 49] on link "Hodnocení" at bounding box center [397, 62] width 50 height 27
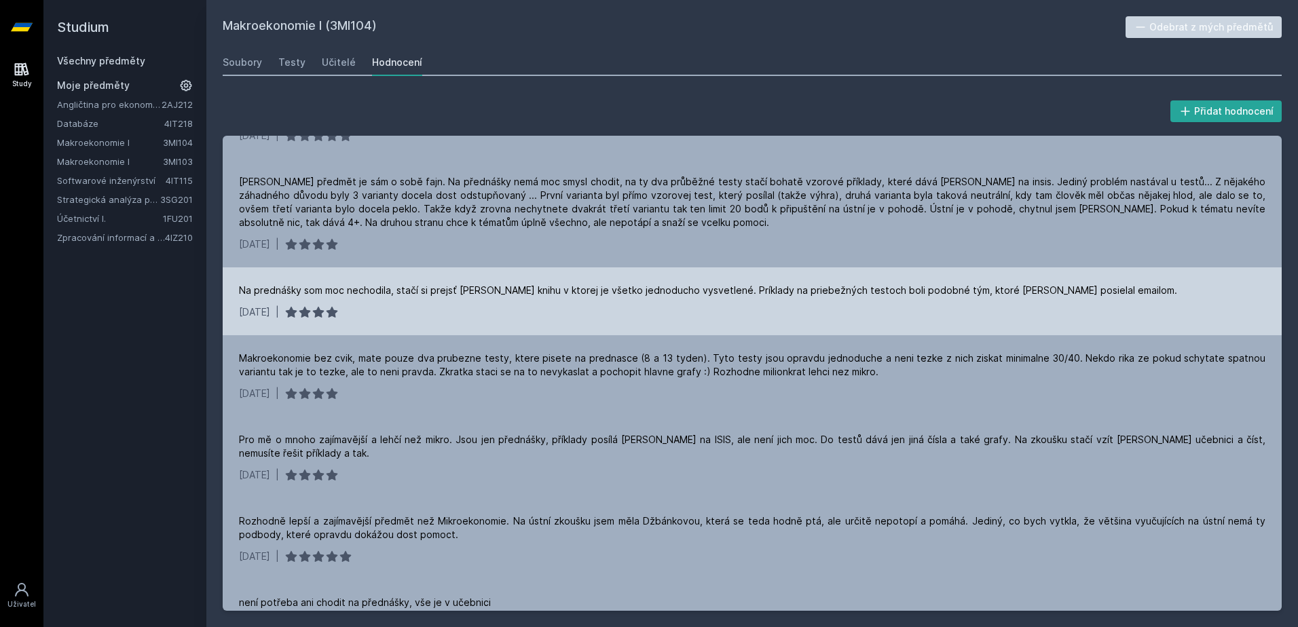
scroll to position [312, 0]
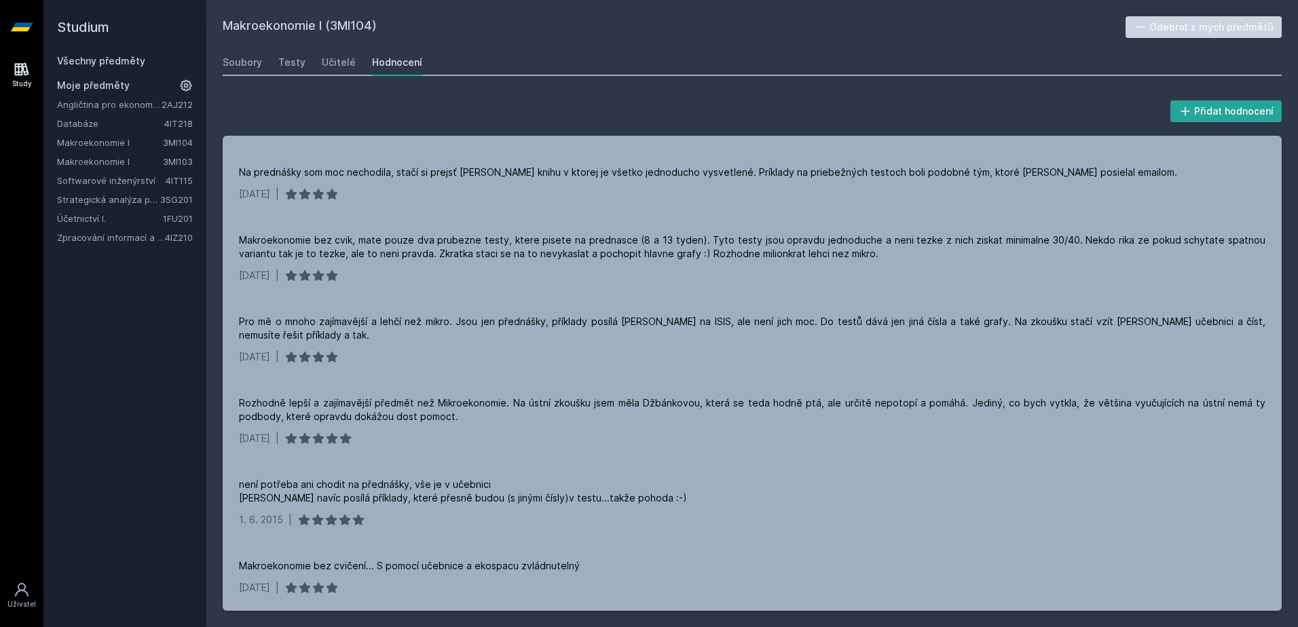
click at [381, 67] on div "Hodnocení" at bounding box center [397, 63] width 50 height 14
click at [345, 67] on div "Učitelé" at bounding box center [339, 63] width 34 height 14
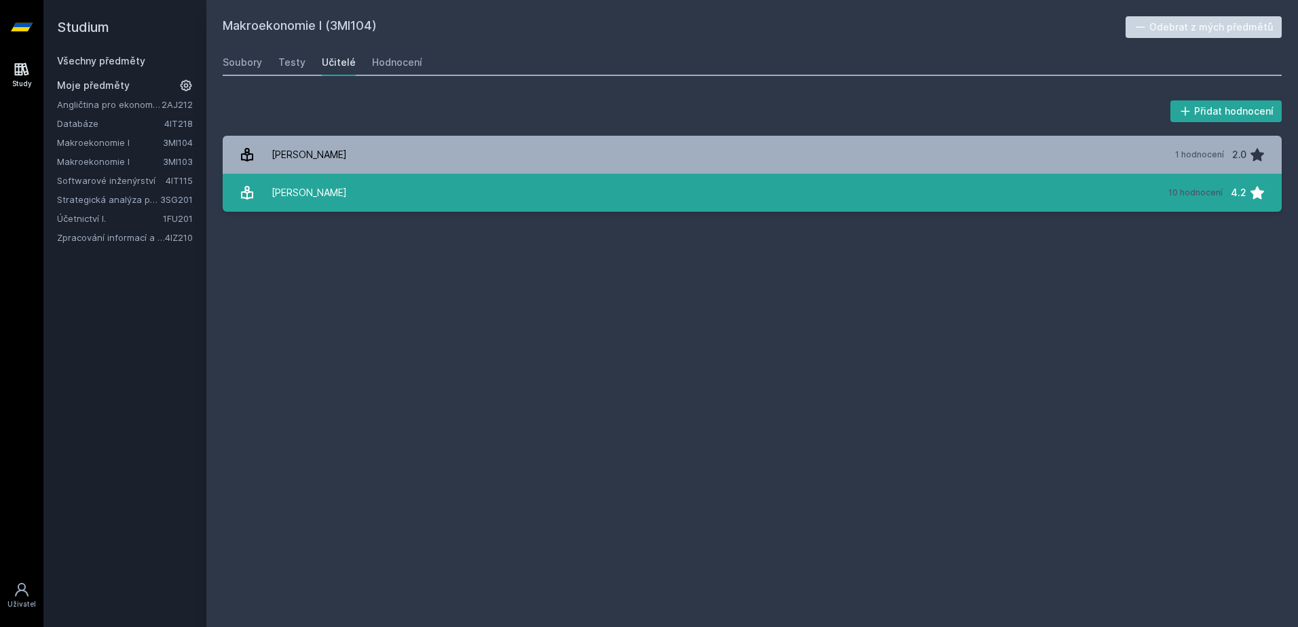
click at [334, 185] on div "[PERSON_NAME]" at bounding box center [308, 192] width 75 height 27
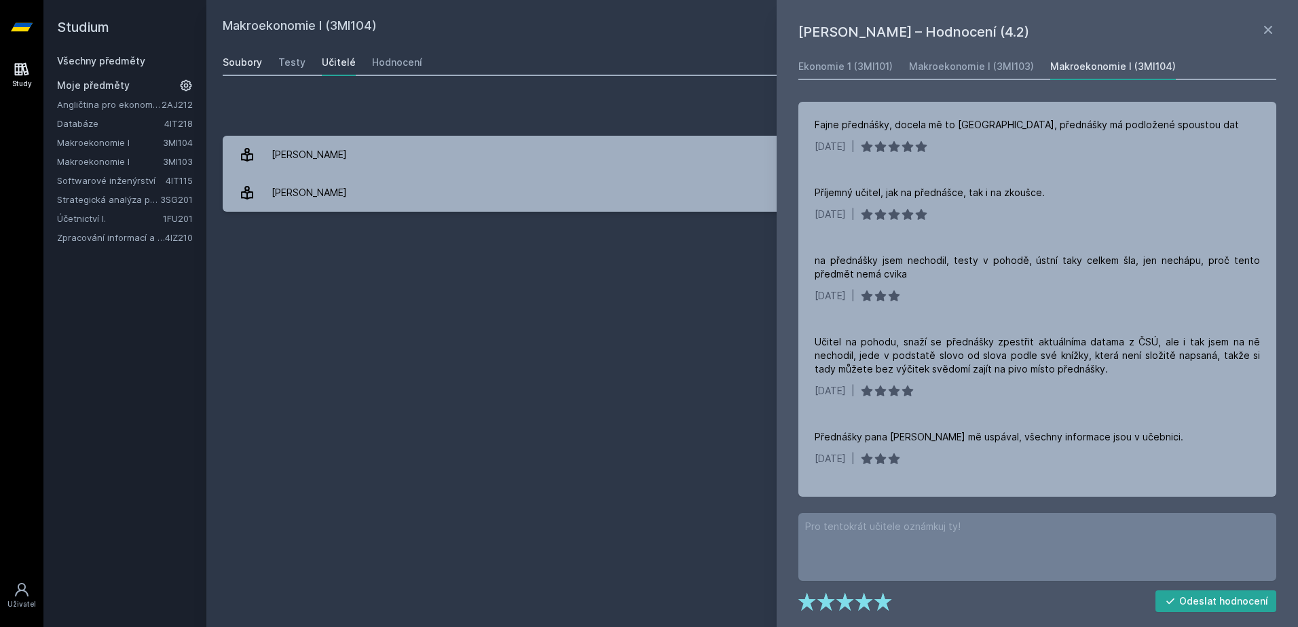
click at [261, 62] on div "Soubory" at bounding box center [242, 63] width 39 height 14
